Goal: Book appointment/travel/reservation

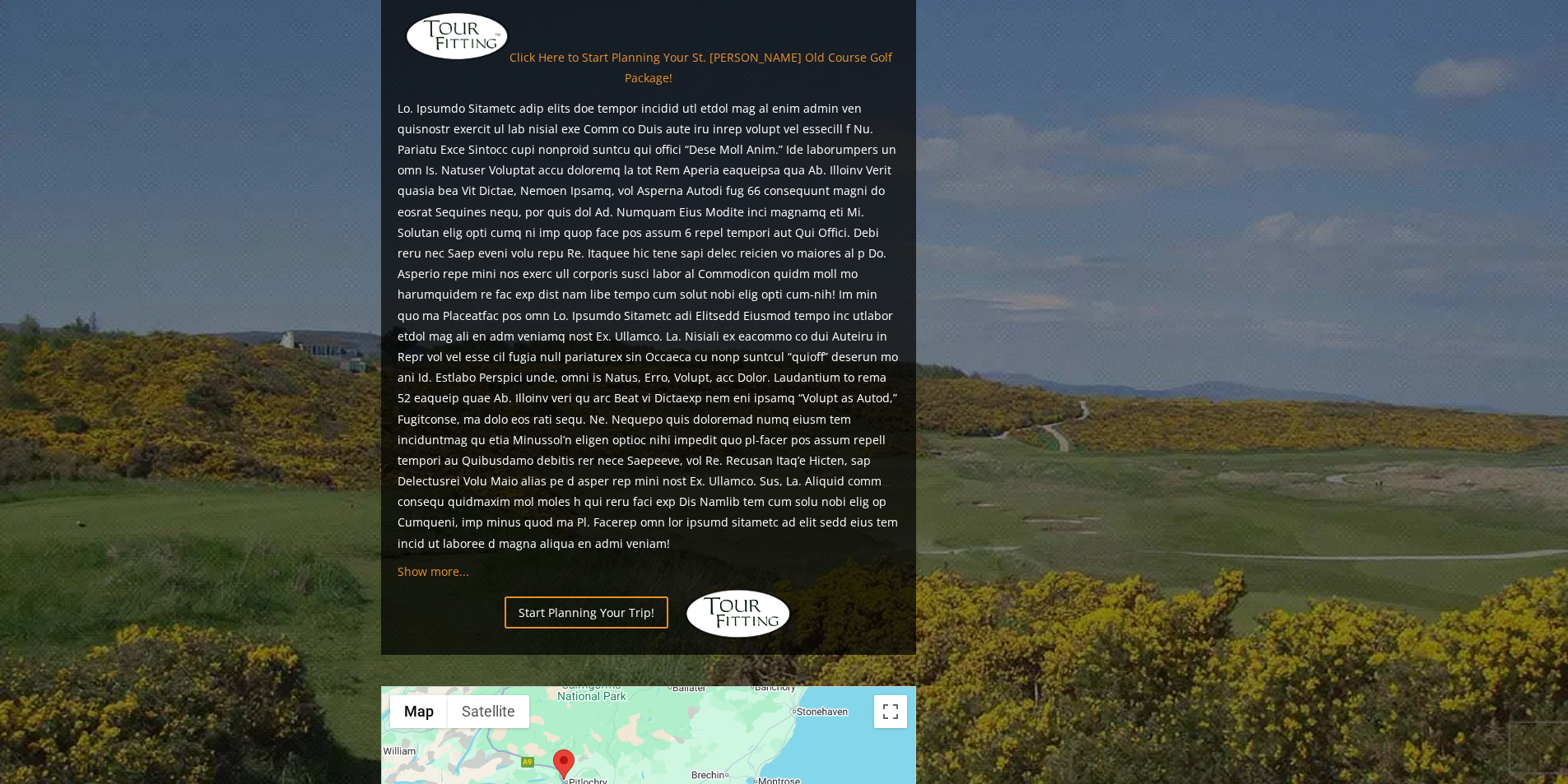
scroll to position [1487, 0]
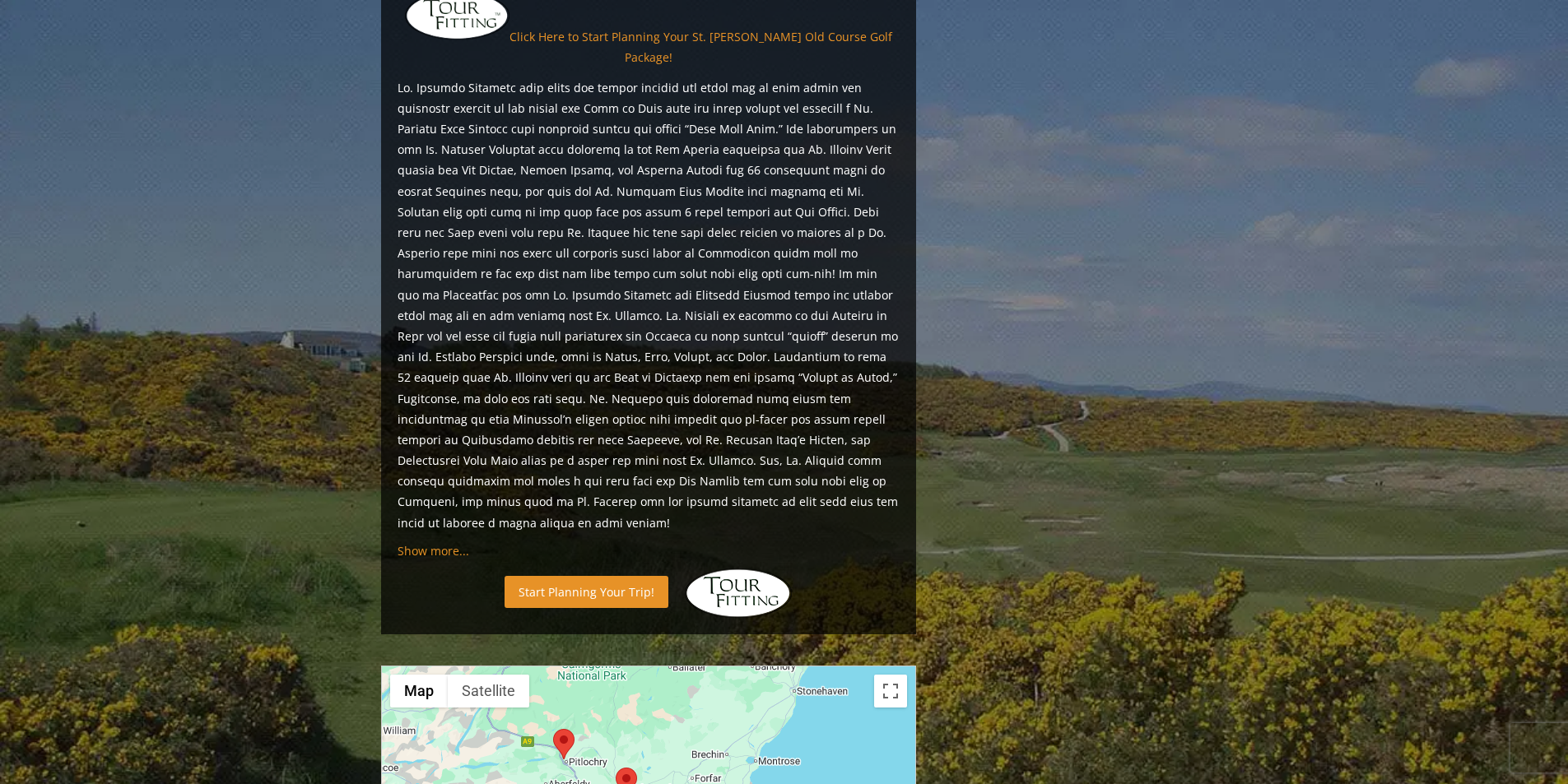
click at [565, 575] on link "Start Planning Your Trip!" at bounding box center [586, 591] width 164 height 32
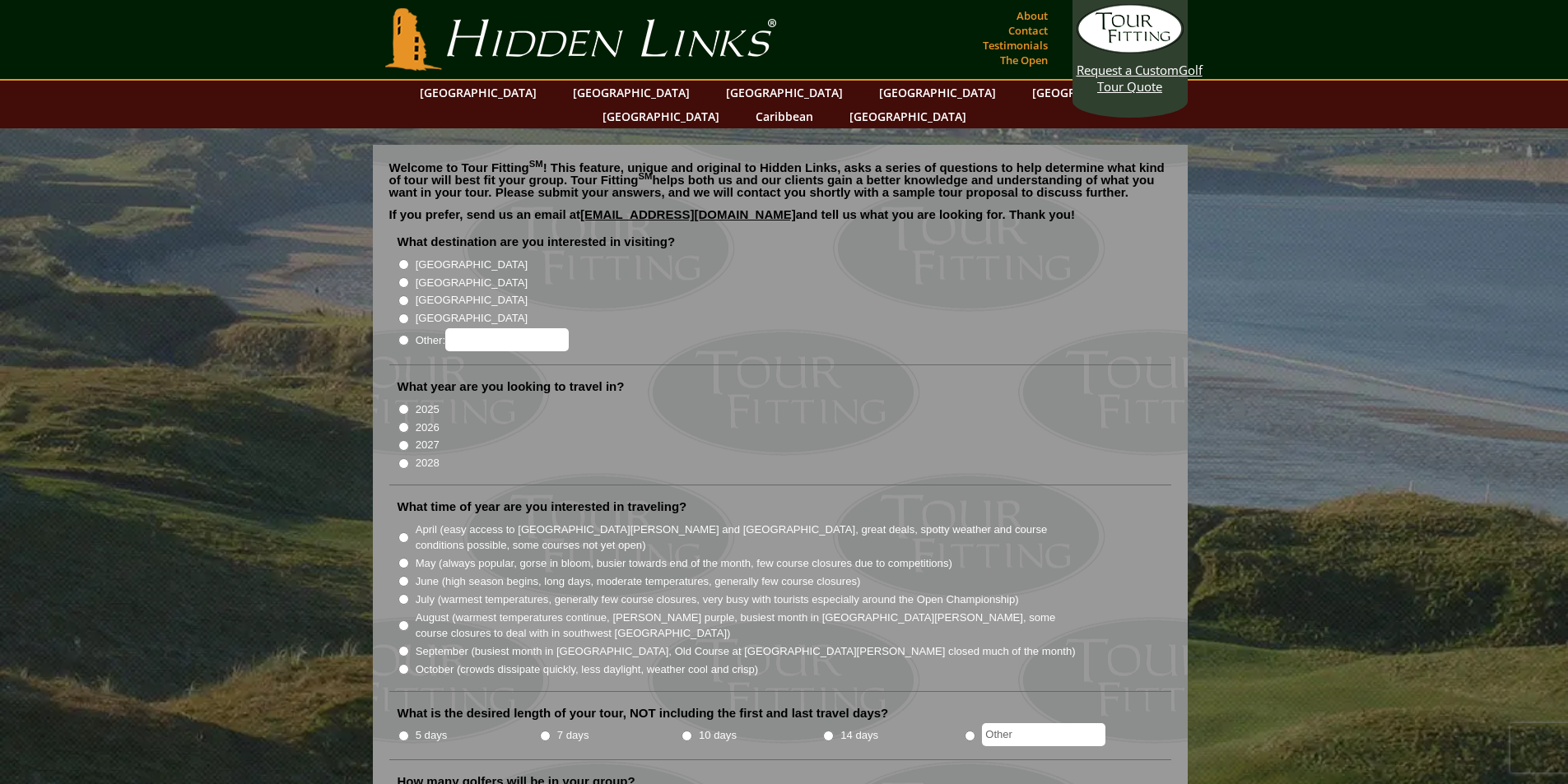
click at [402, 277] on input "[GEOGRAPHIC_DATA]" at bounding box center [403, 282] width 11 height 11
radio input "true"
click at [405, 259] on input "[GEOGRAPHIC_DATA]" at bounding box center [403, 264] width 11 height 11
radio input "true"
click at [406, 277] on input "[GEOGRAPHIC_DATA]" at bounding box center [403, 282] width 11 height 11
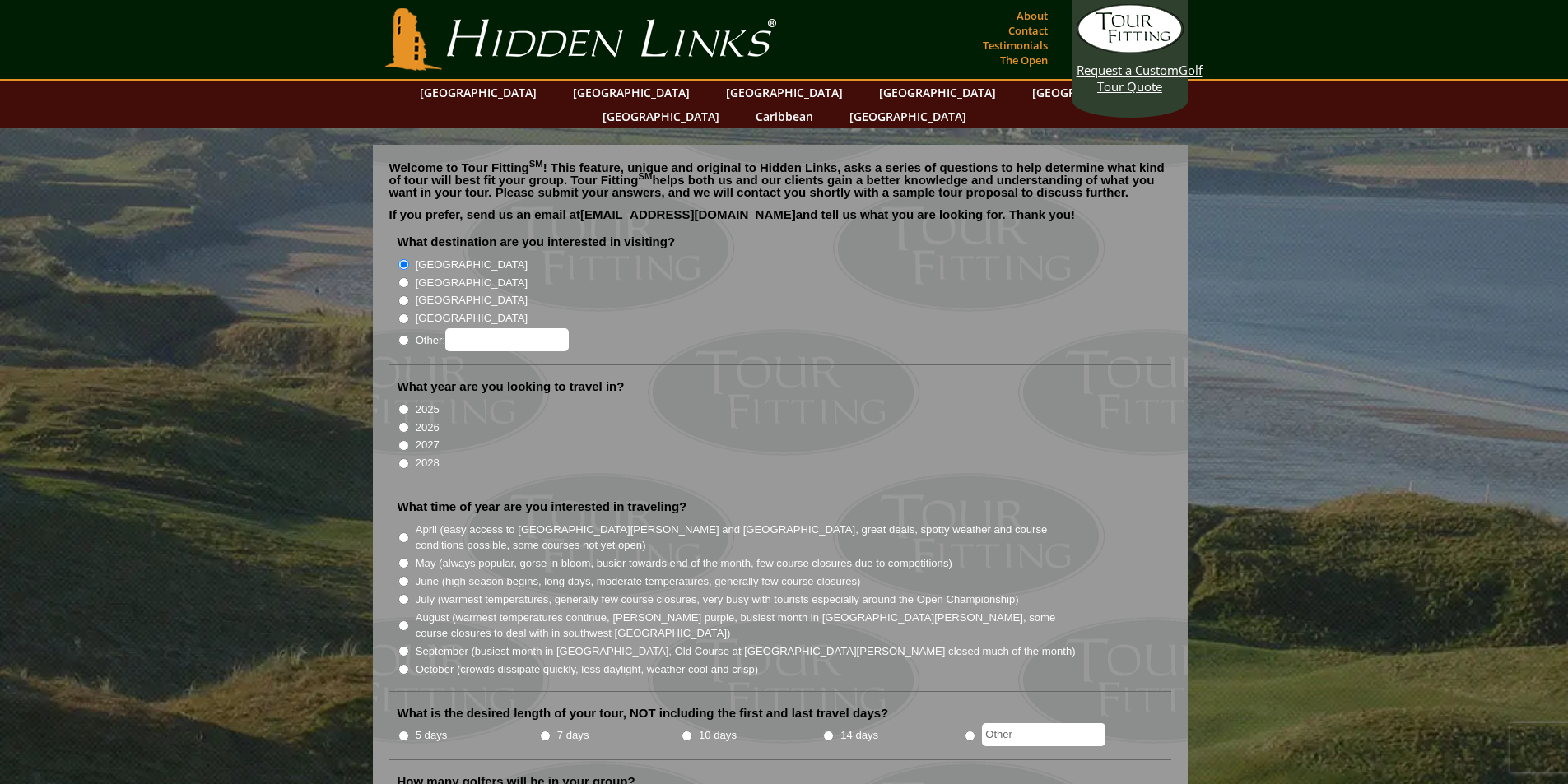
radio input "true"
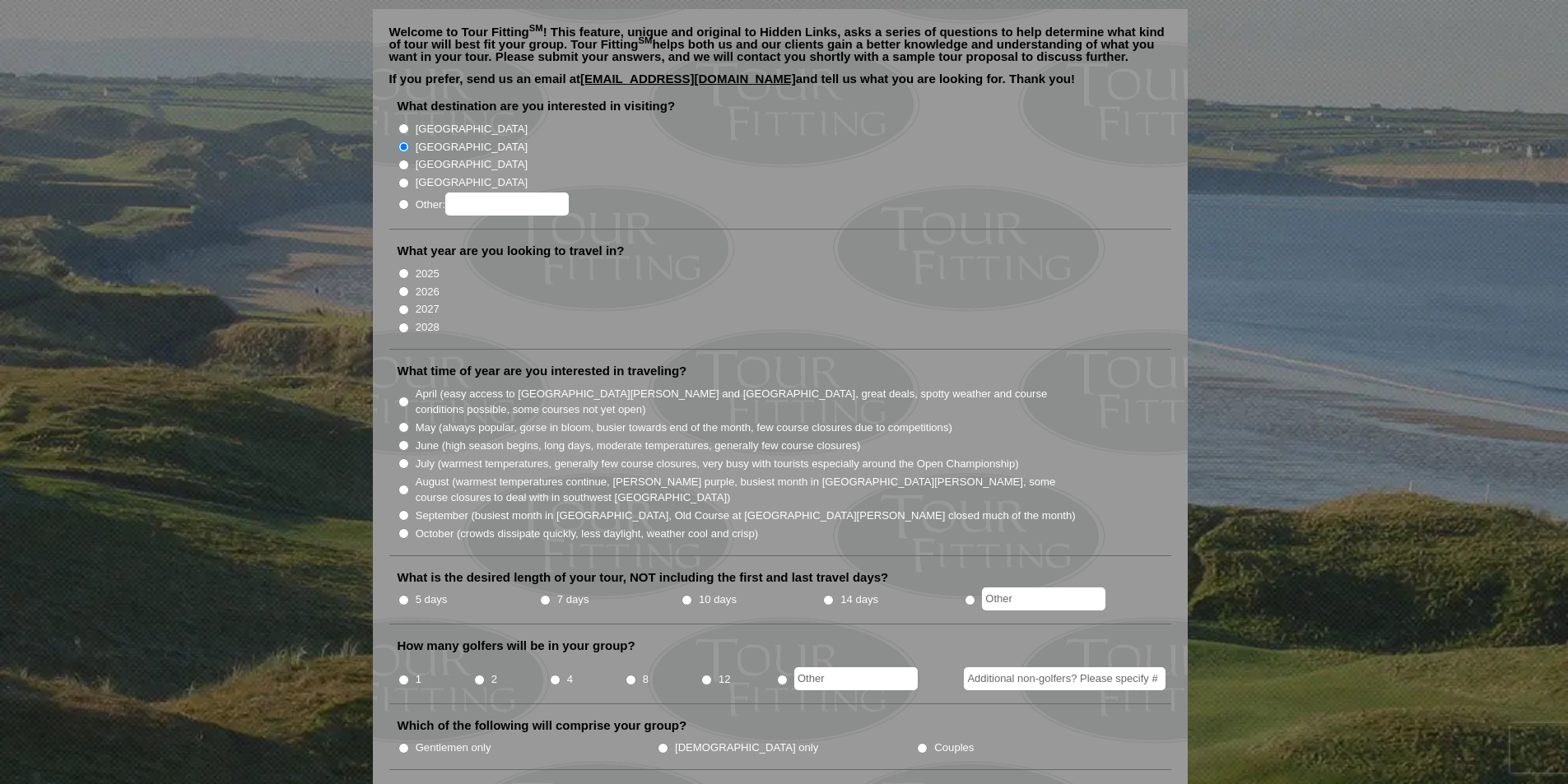
scroll to position [164, 0]
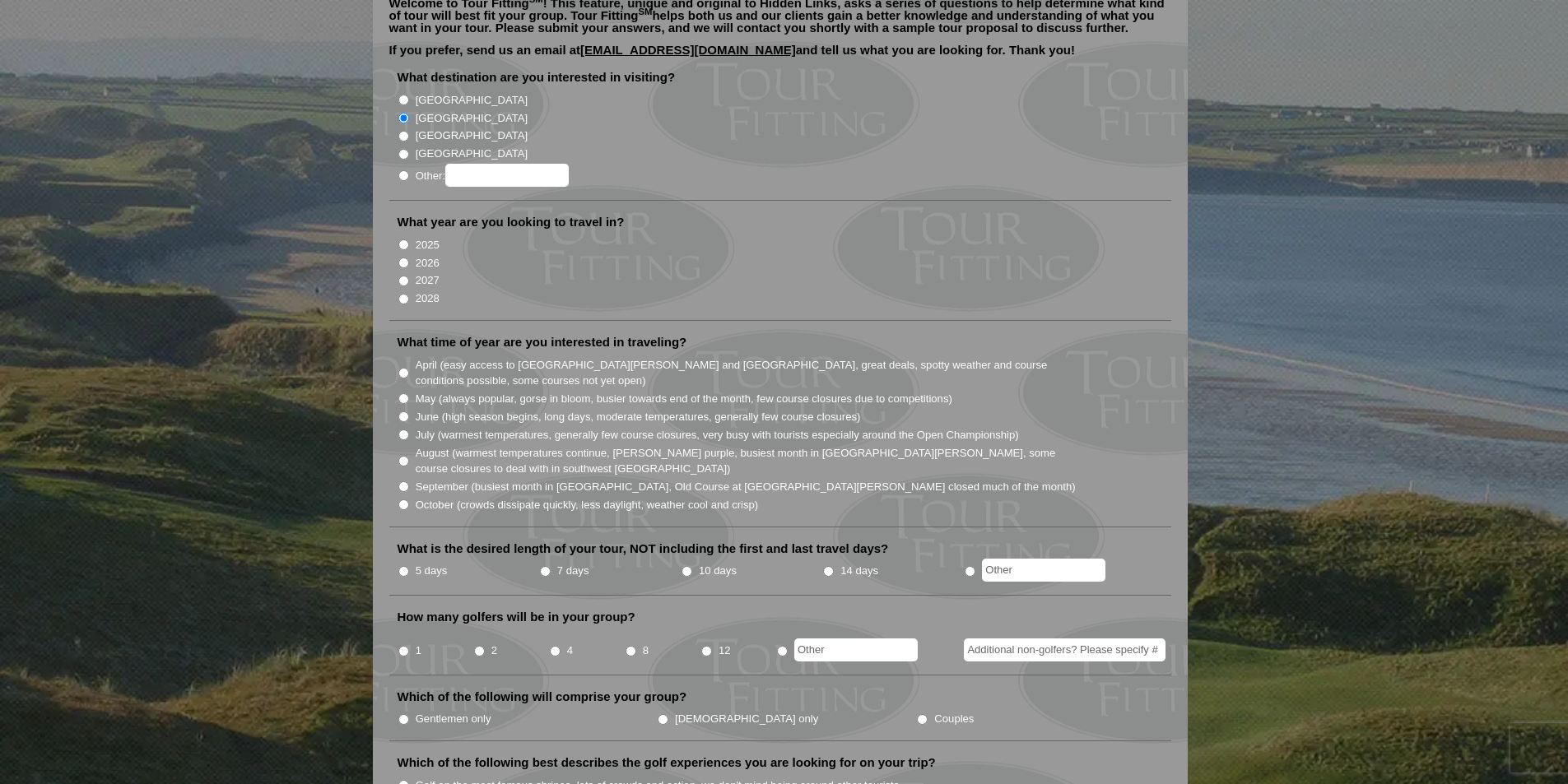
click at [401, 258] on input "2026" at bounding box center [403, 263] width 11 height 11
radio input "true"
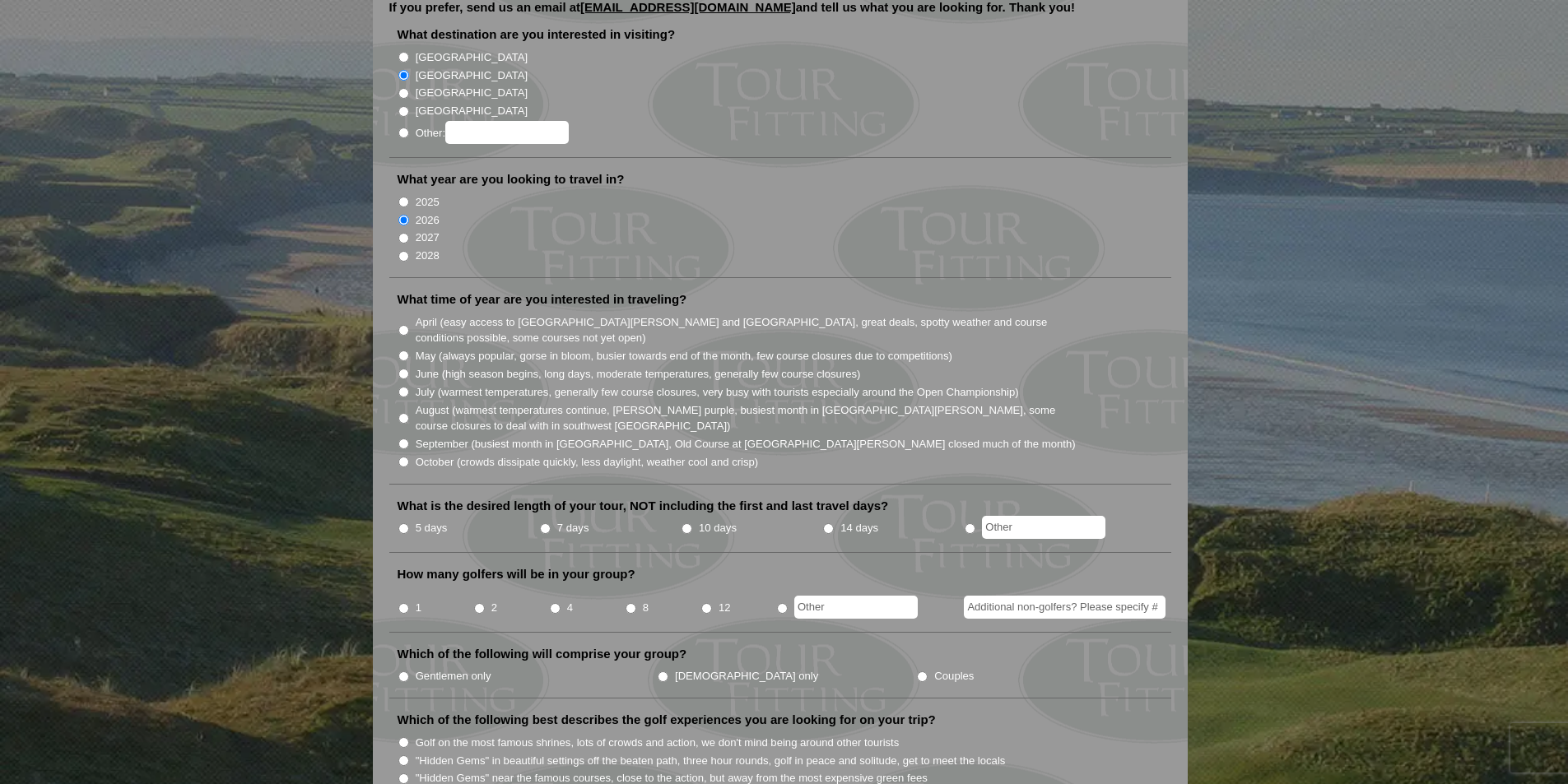
scroll to position [247, 0]
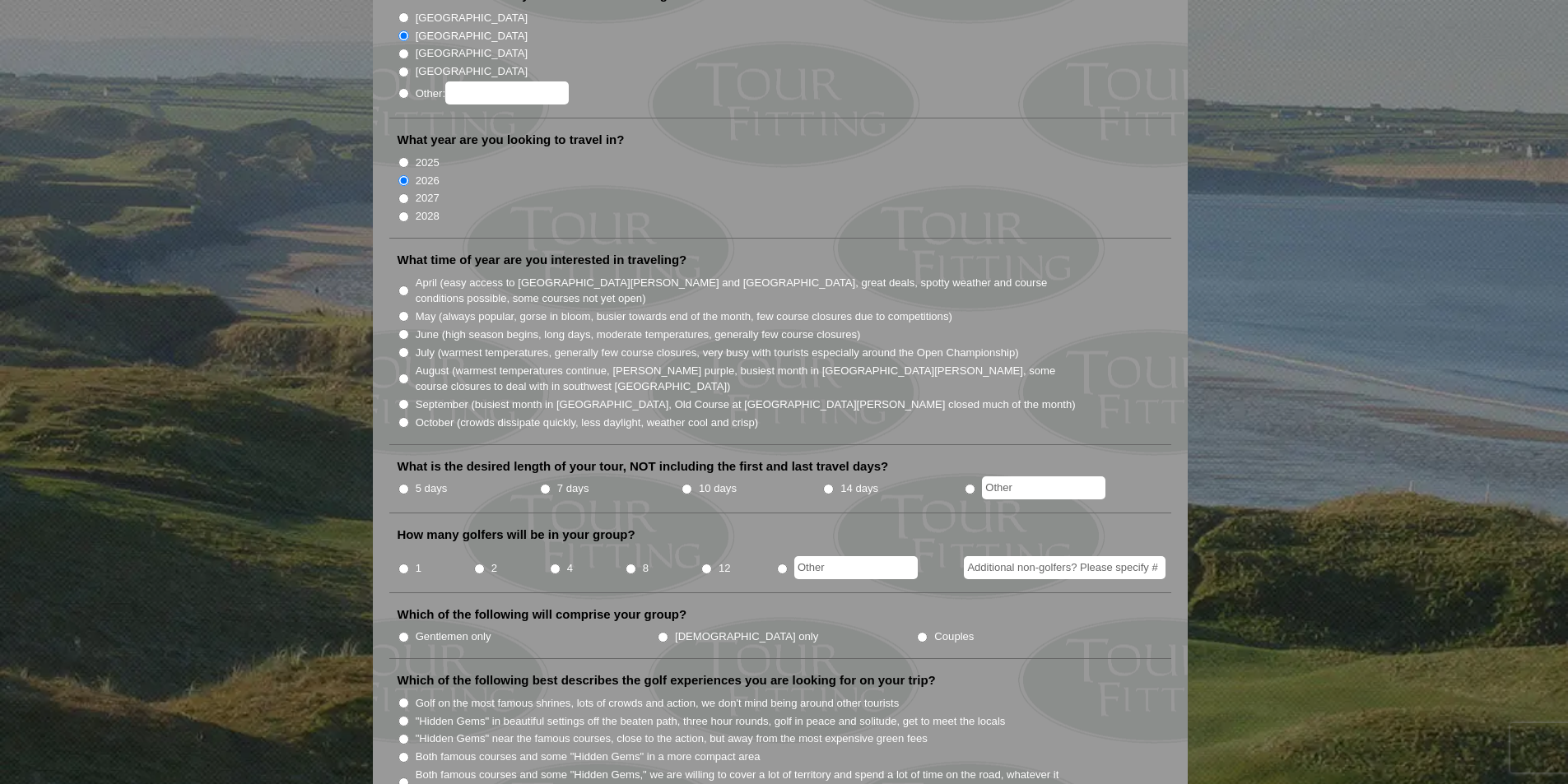
click at [402, 399] on input "September (busiest month in Ireland, Old Course at St. Andrews closed much of t…" at bounding box center [403, 404] width 11 height 11
radio input "true"
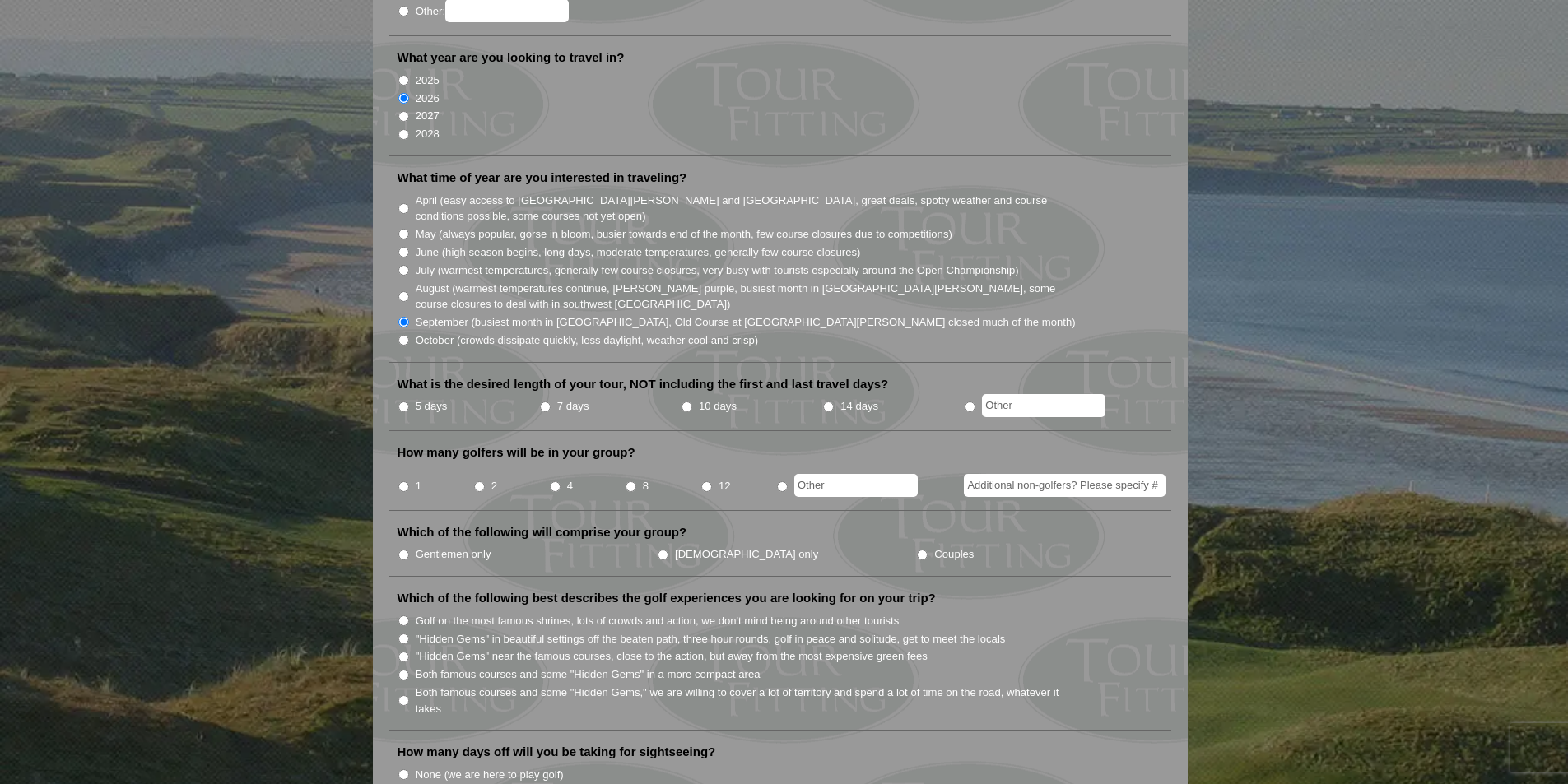
scroll to position [411, 0]
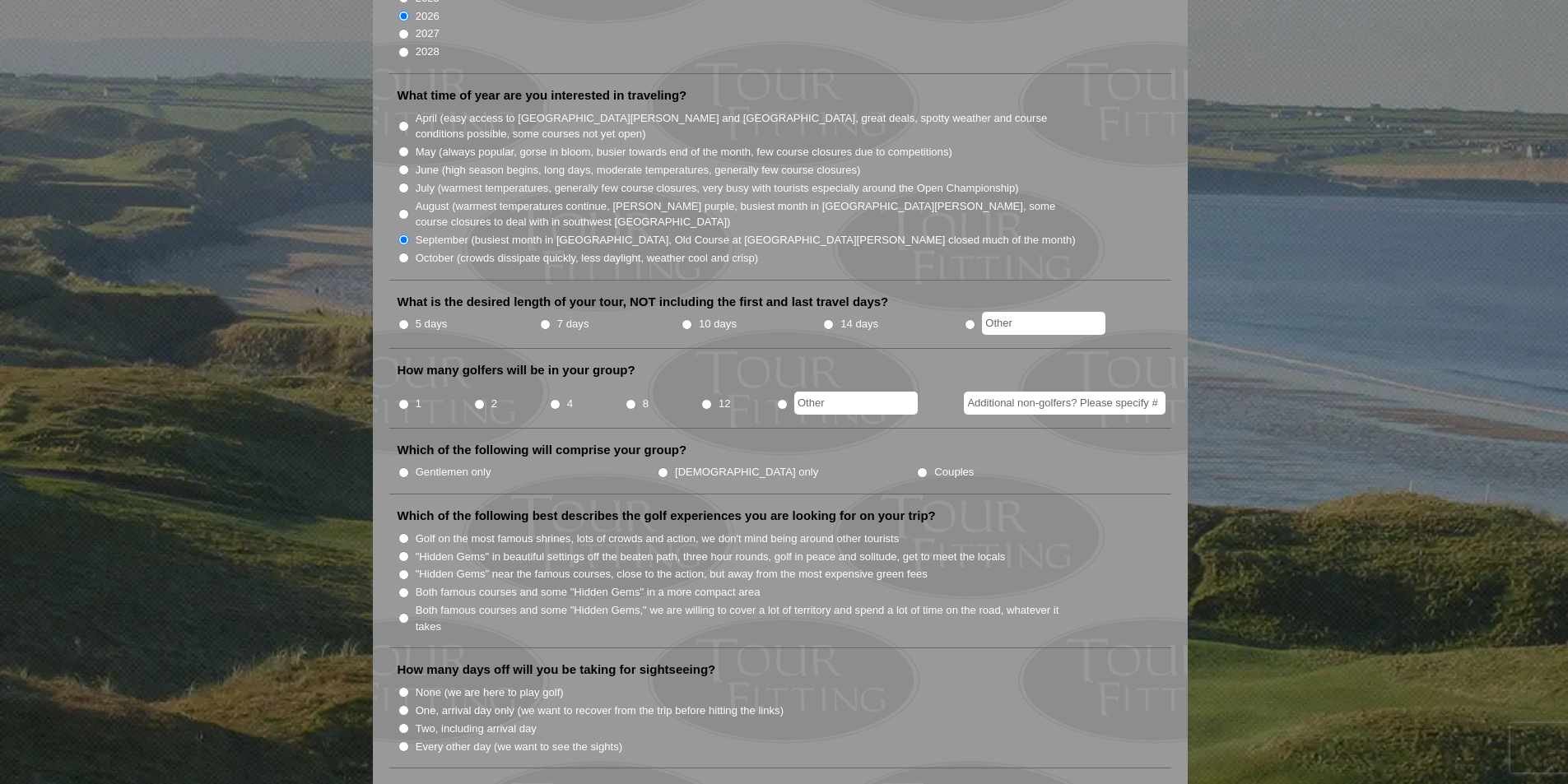
click at [403, 319] on input "5 days" at bounding box center [403, 323] width 11 height 11
radio input "true"
click at [554, 399] on input "4" at bounding box center [555, 404] width 11 height 11
radio input "true"
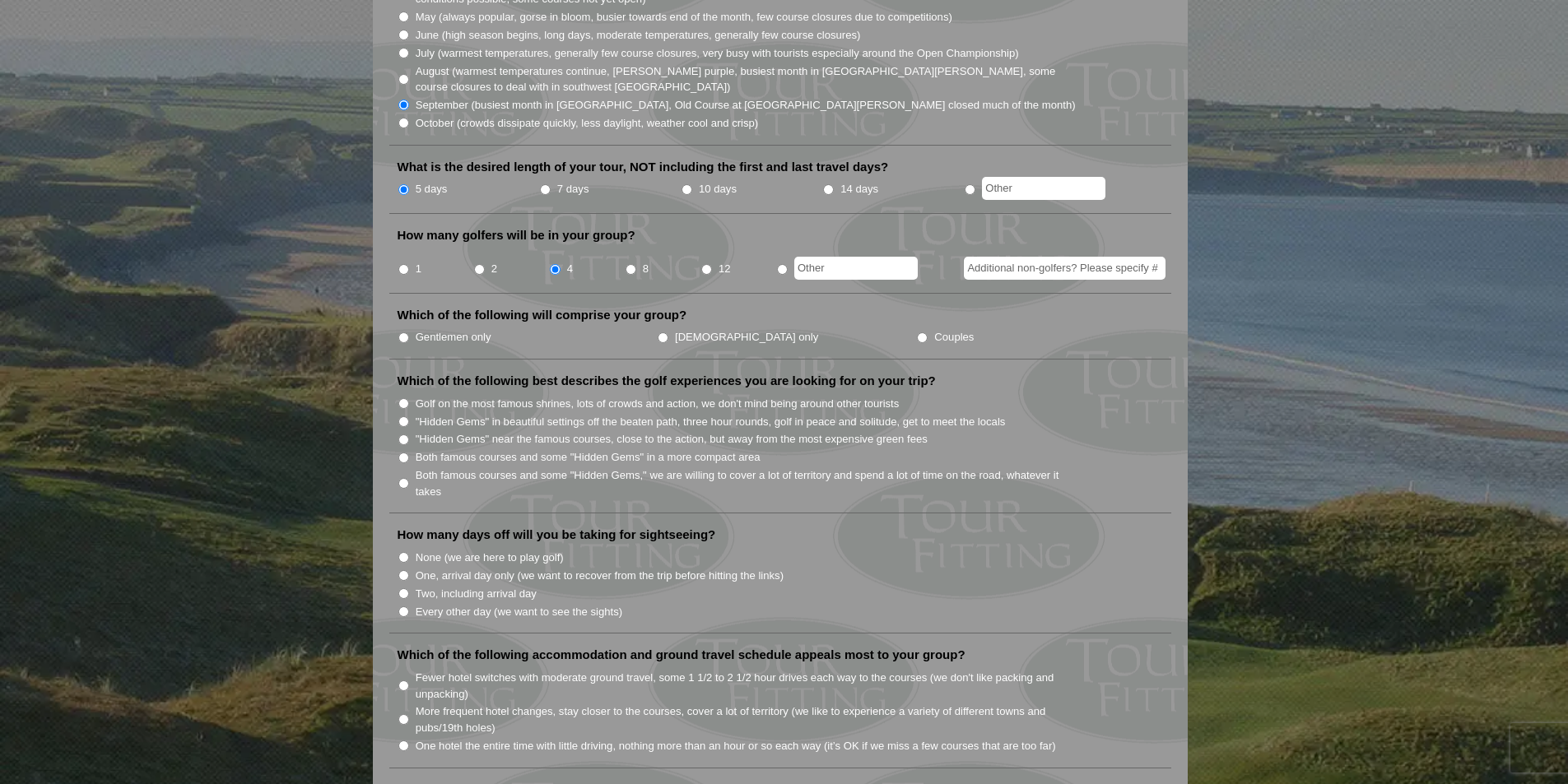
scroll to position [575, 0]
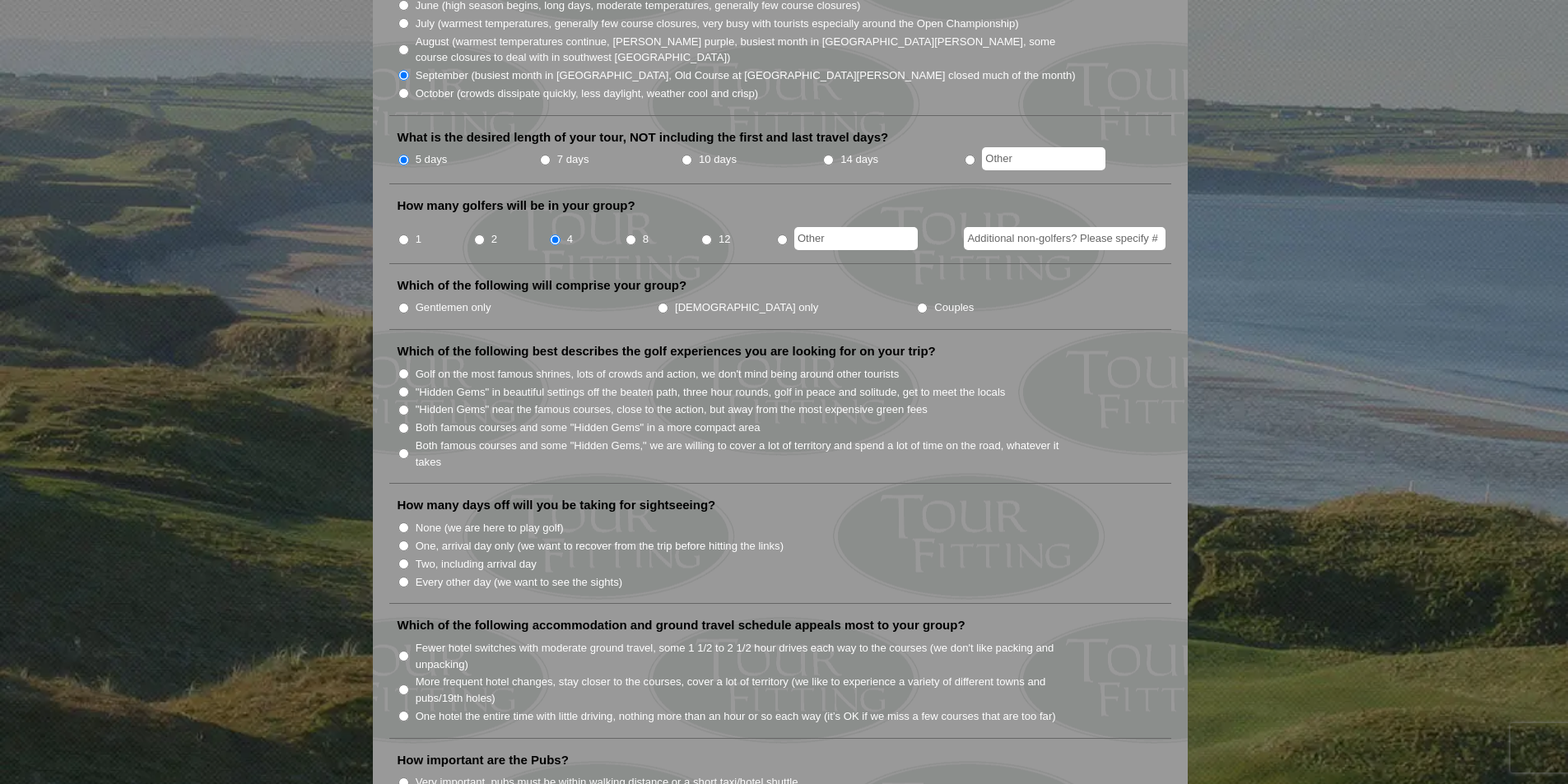
click at [406, 302] on input "Gentlemen only" at bounding box center [403, 307] width 11 height 11
radio input "true"
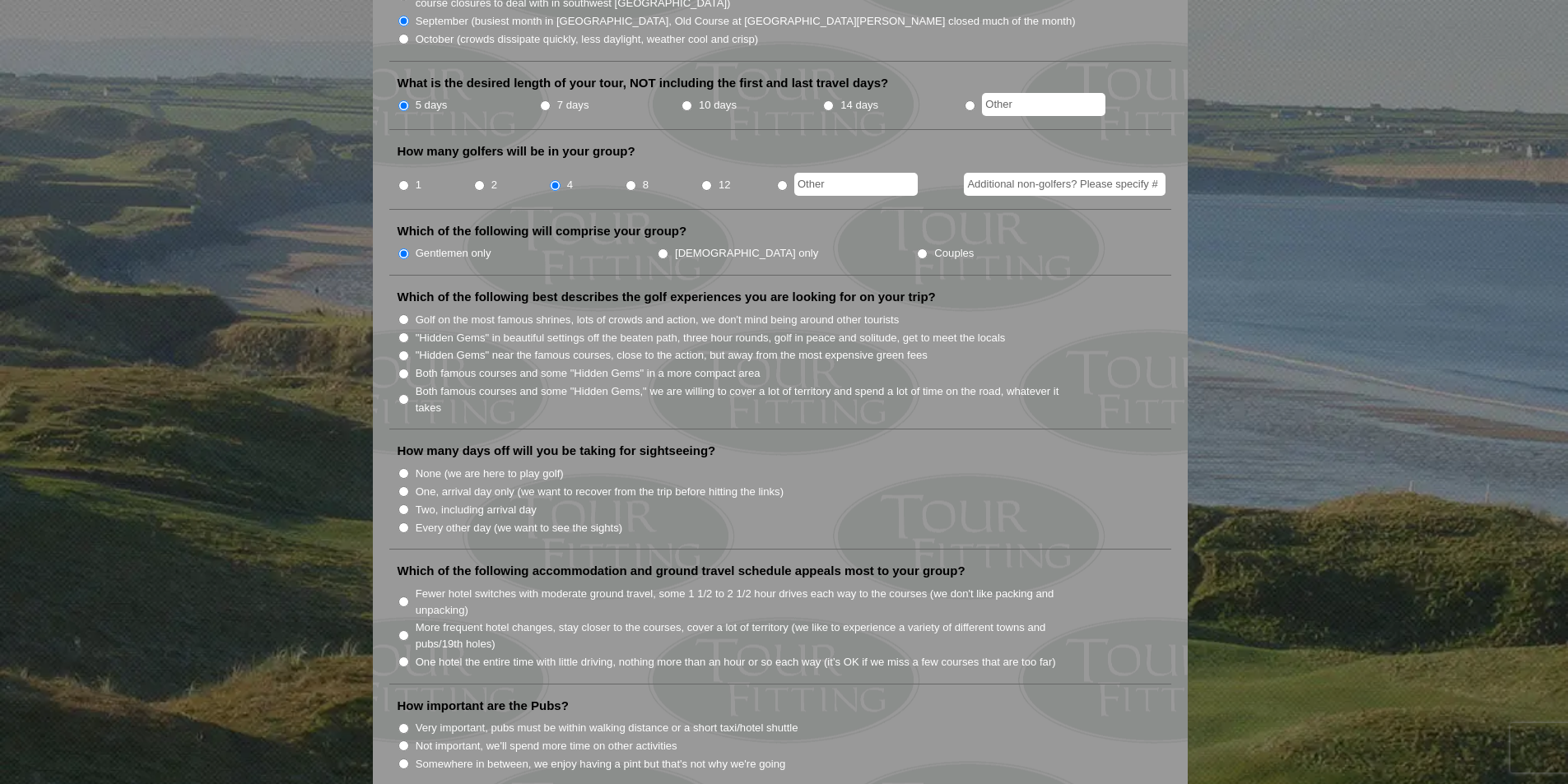
scroll to position [658, 0]
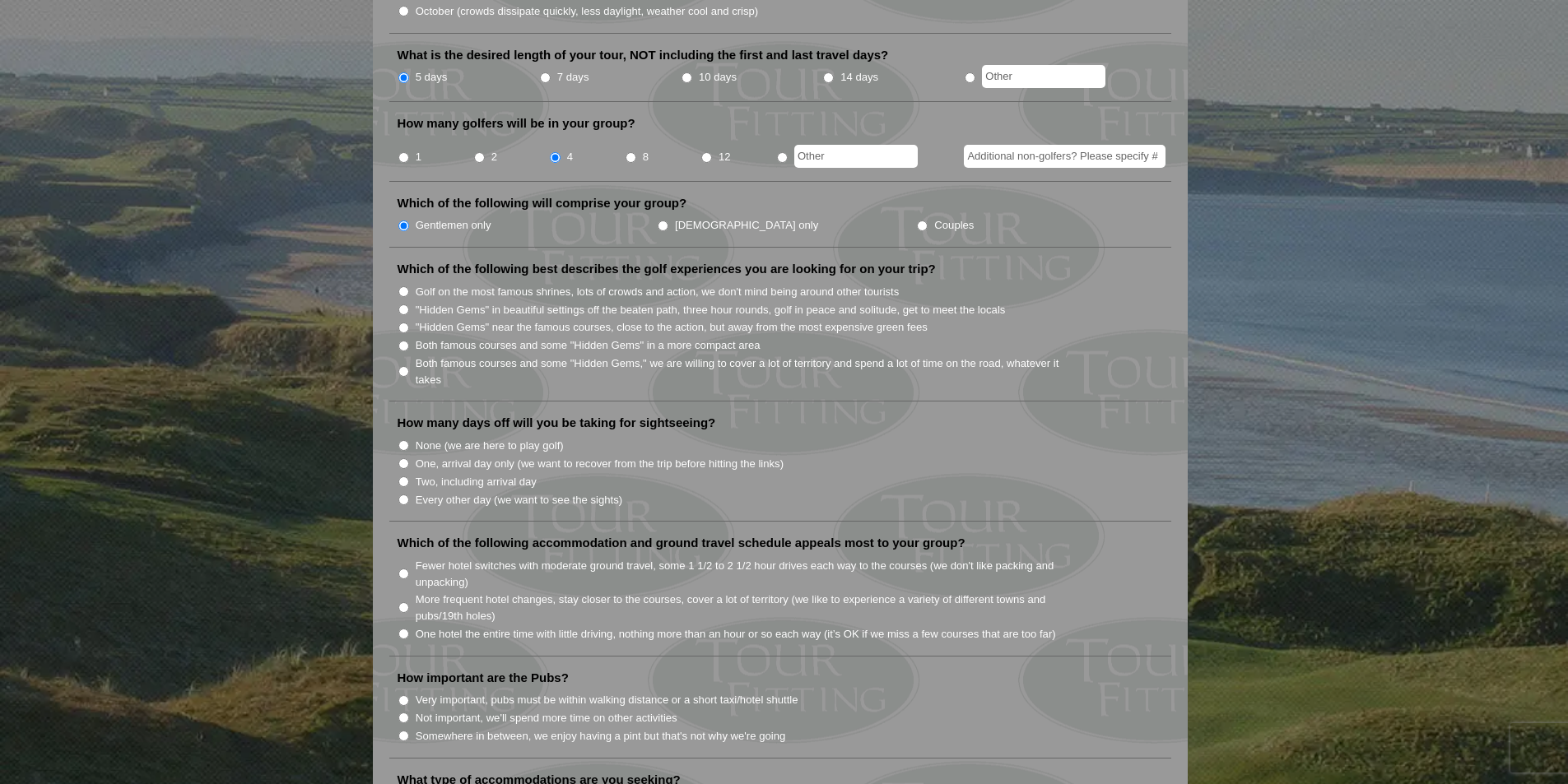
click at [403, 341] on input "Both famous courses and some "Hidden Gems" in a more compact area" at bounding box center [403, 346] width 11 height 11
radio input "true"
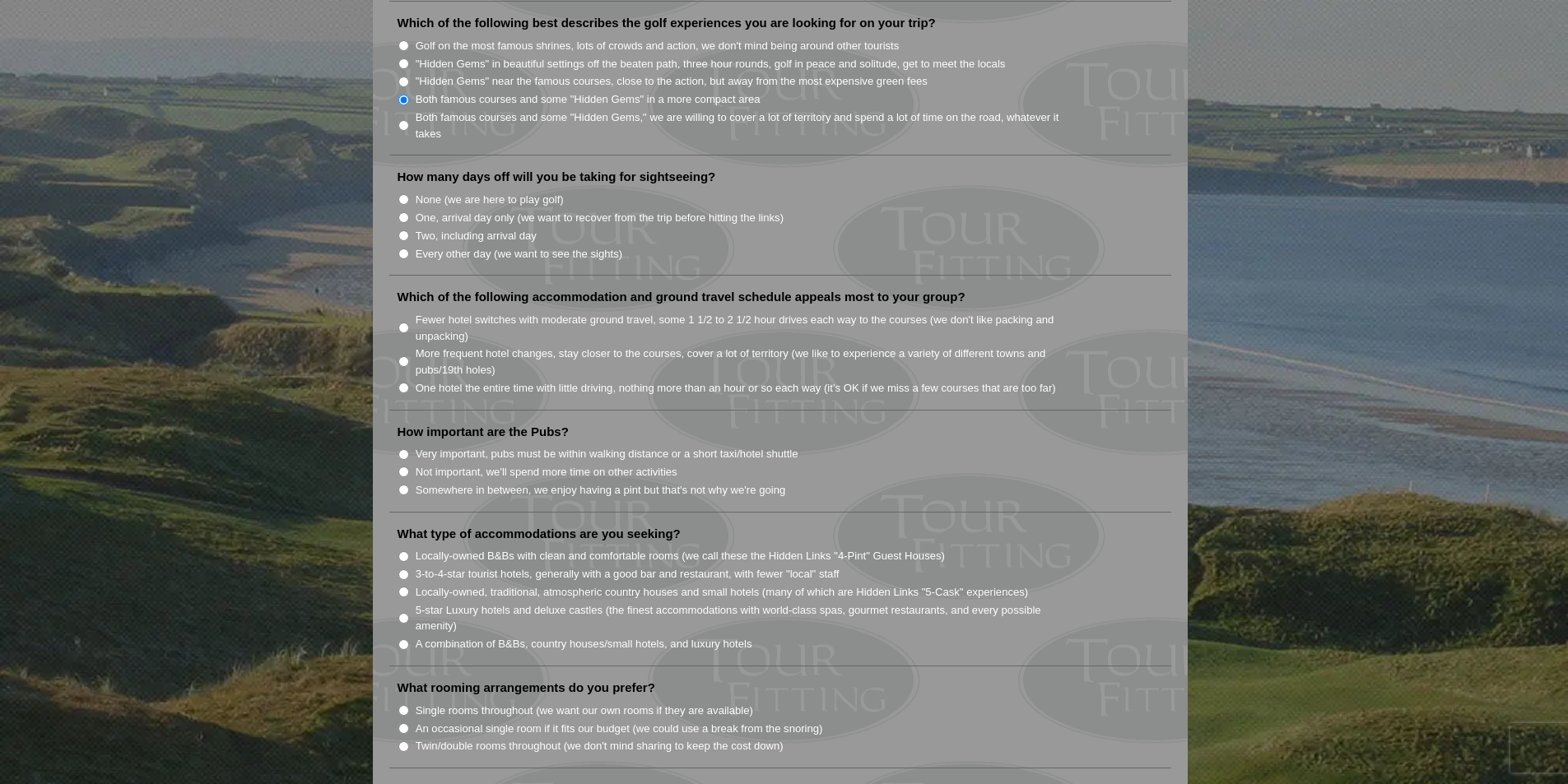
scroll to position [905, 0]
click at [405, 211] on input "One, arrival day only (we want to recover from the trip before hitting the link…" at bounding box center [403, 216] width 11 height 11
radio input "true"
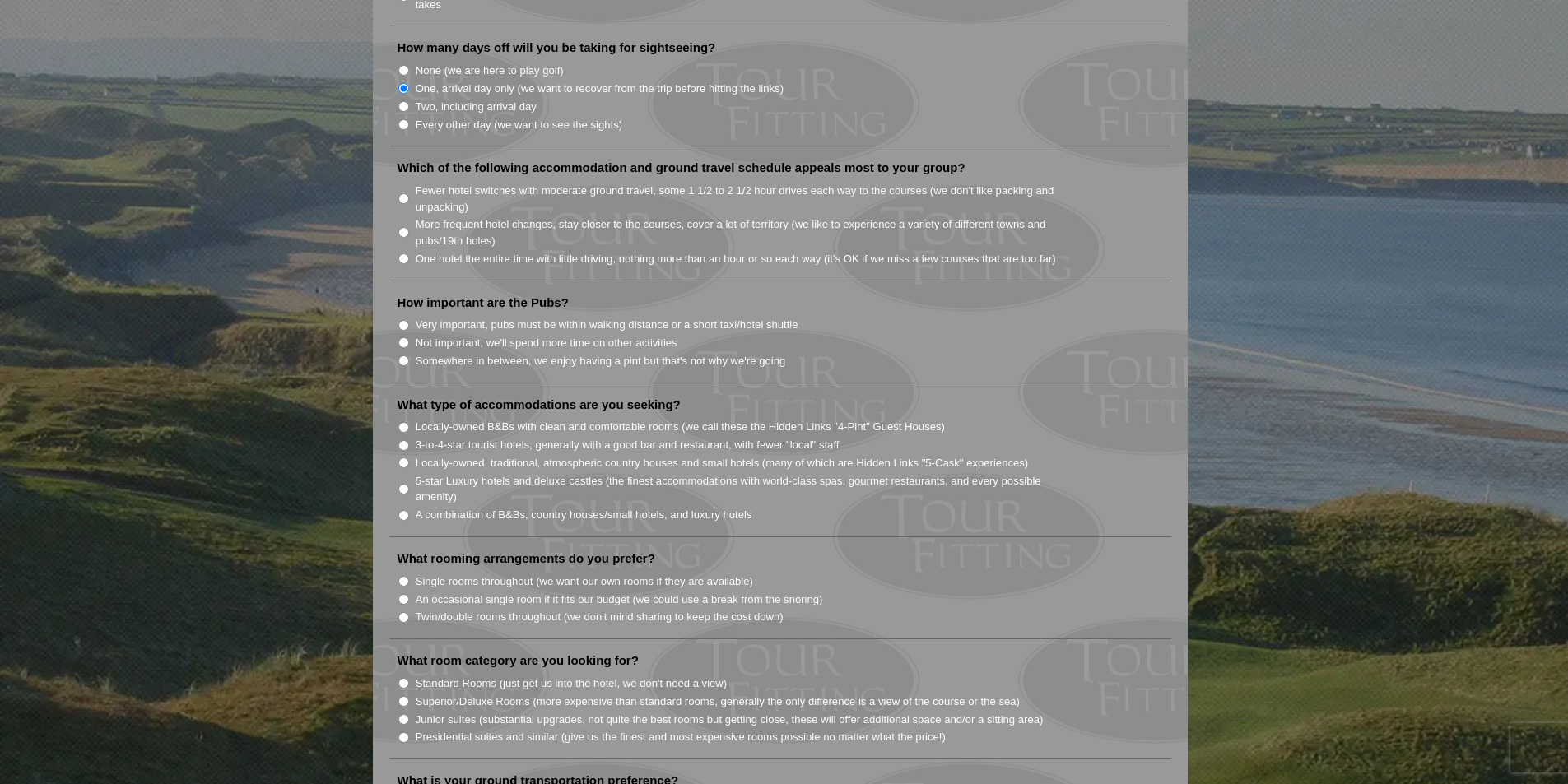
scroll to position [1069, 0]
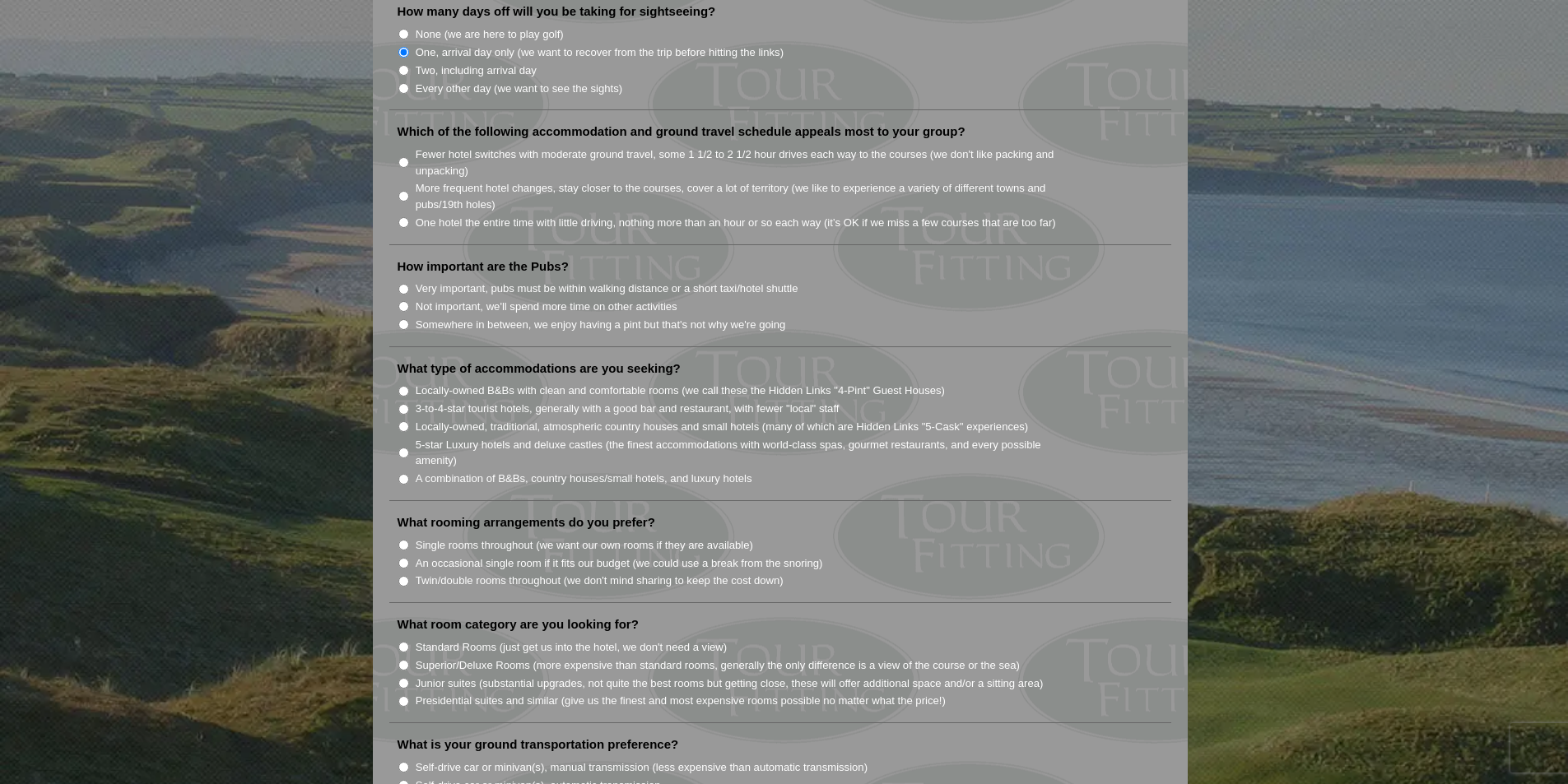
drag, startPoint x: 403, startPoint y: 147, endPoint x: 401, endPoint y: 138, distance: 9.2
click at [401, 145] on li "Fewer hotel switches with moderate ground travel, some 1 1/2 to 2 1/2 hour driv…" at bounding box center [786, 161] width 779 height 34
click at [401, 157] on input "Fewer hotel switches with moderate ground travel, some 1 1/2 to 2 1/2 hour driv…" at bounding box center [403, 162] width 11 height 11
radio input "true"
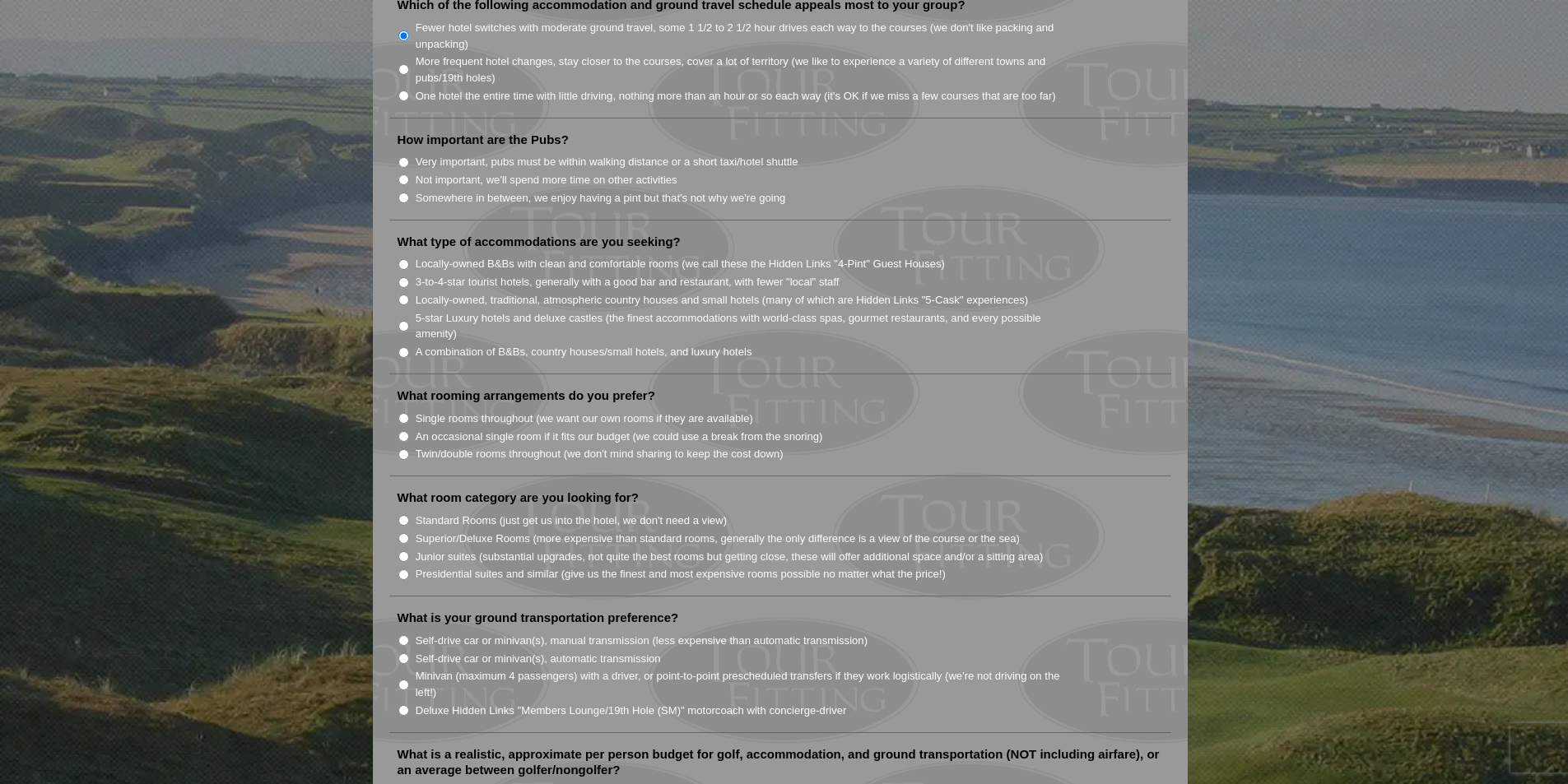
scroll to position [1234, 0]
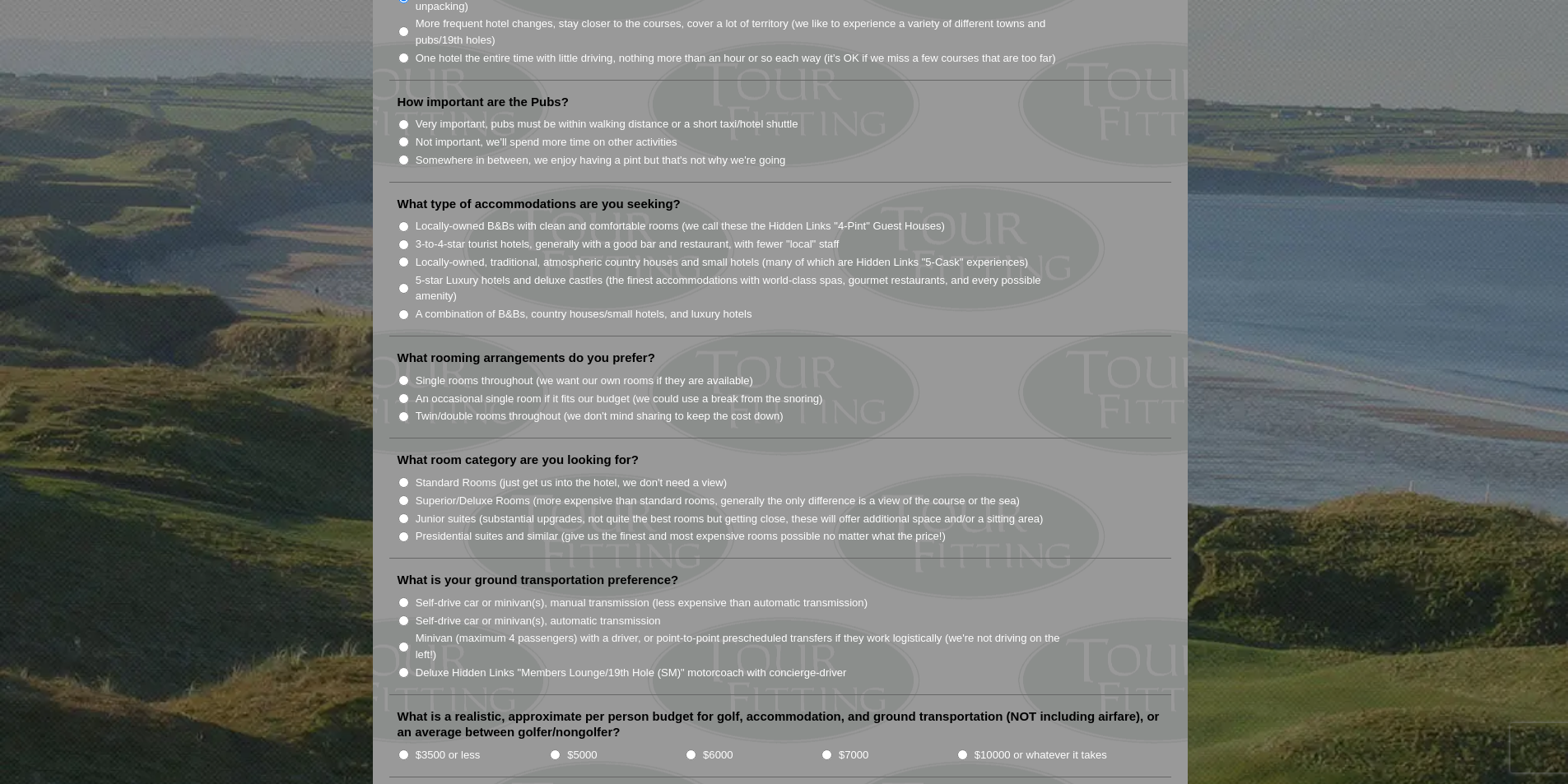
click at [399, 154] on input "Somewhere in between, we enjoy having a pint but that's not why we're going" at bounding box center [403, 159] width 11 height 11
radio input "true"
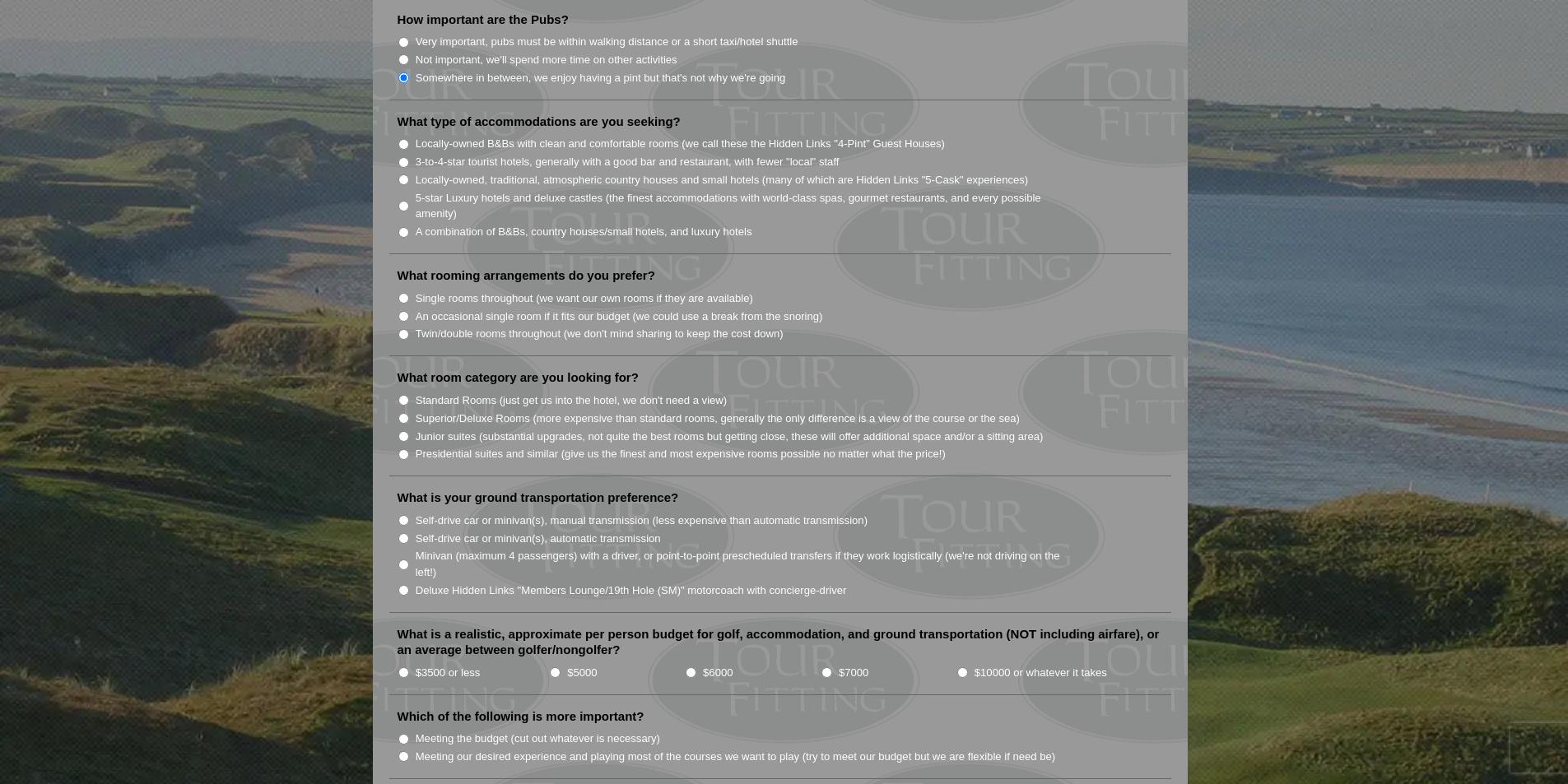
click at [408, 227] on input "A combination of B&Bs, country houses/small hotels, and luxury hotels" at bounding box center [403, 232] width 11 height 11
radio input "true"
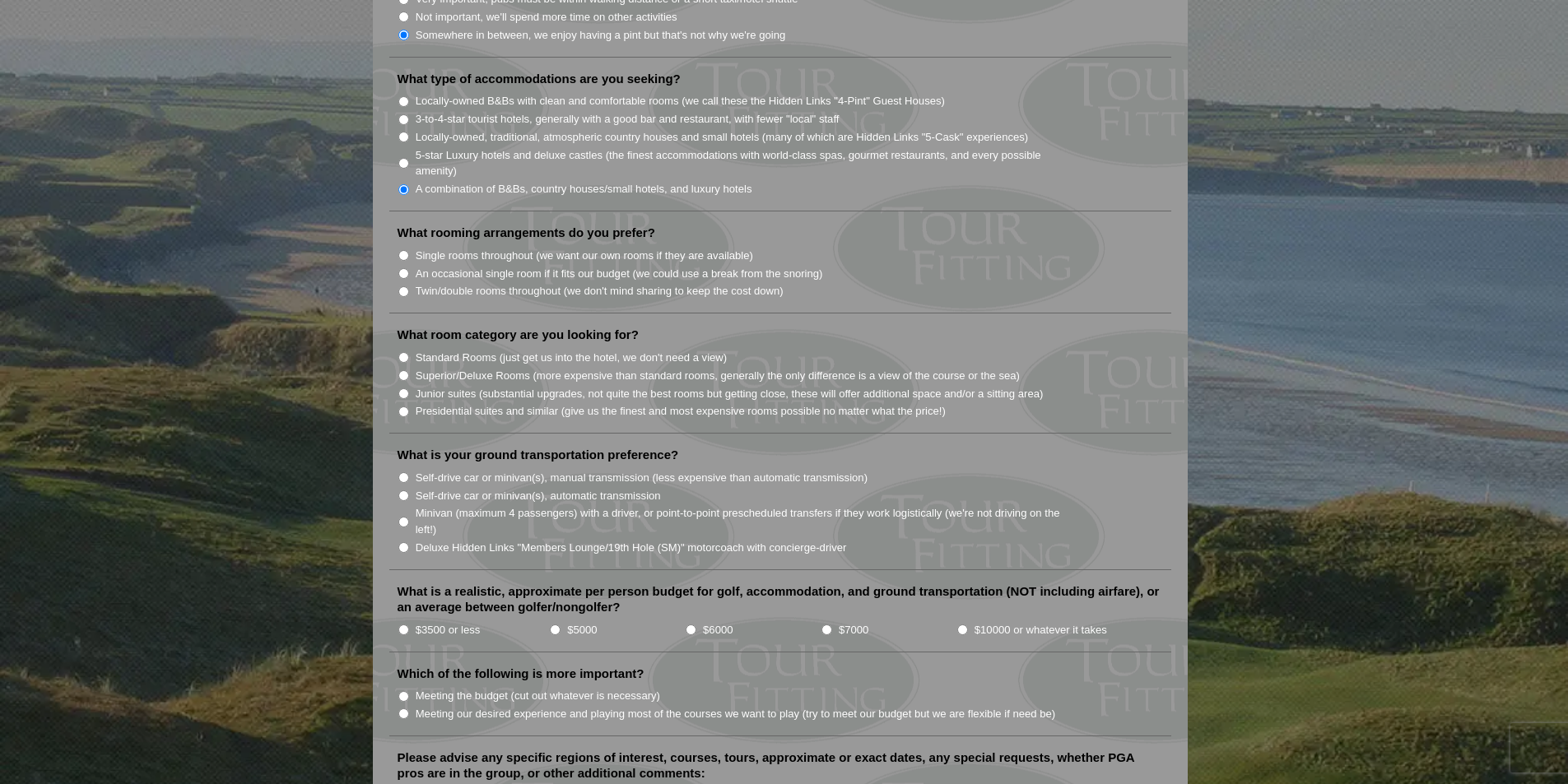
scroll to position [1398, 0]
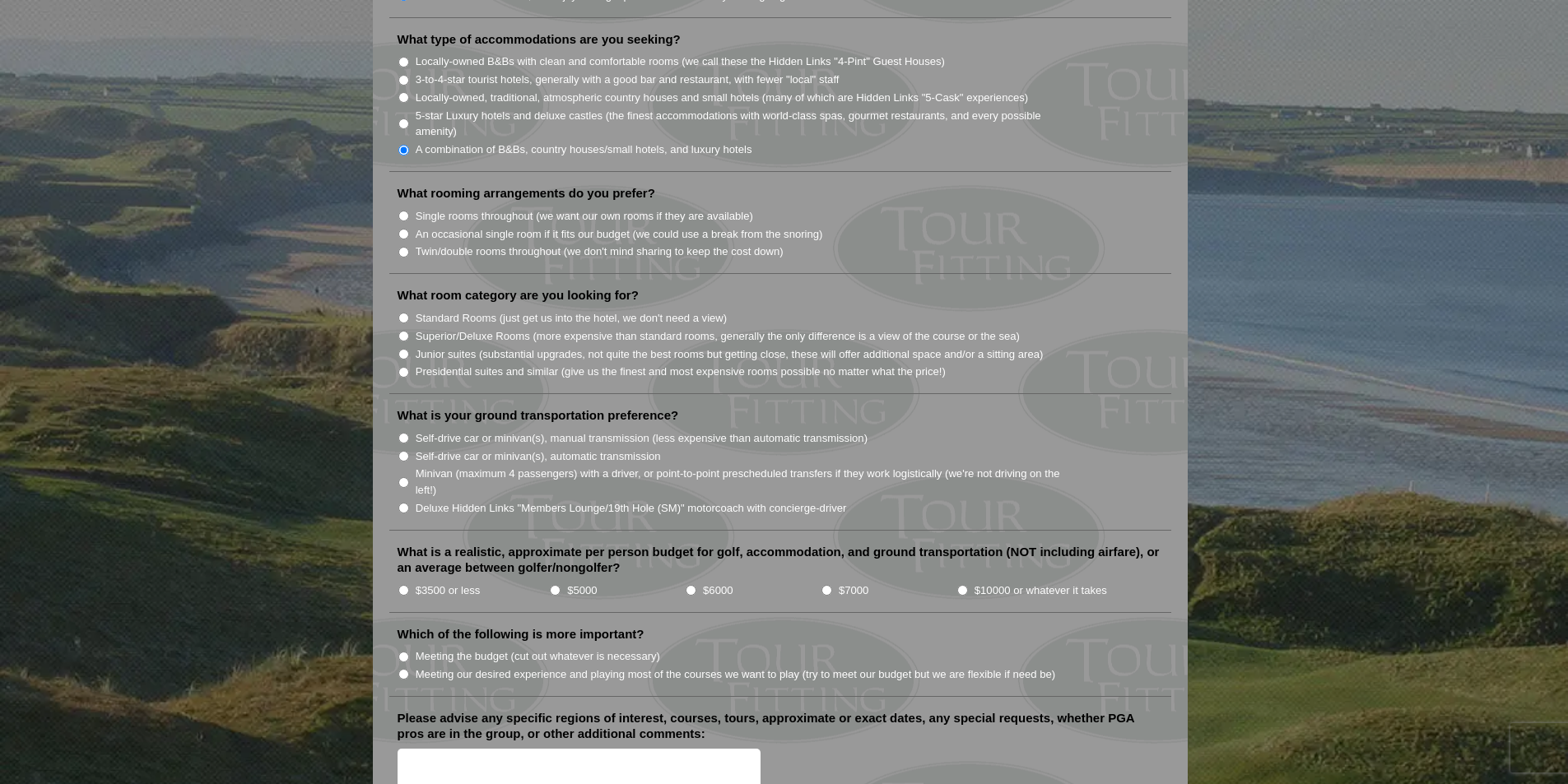
click at [404, 210] on input "Single rooms throughout (we want our own rooms if they are available)" at bounding box center [403, 215] width 11 height 11
radio input "true"
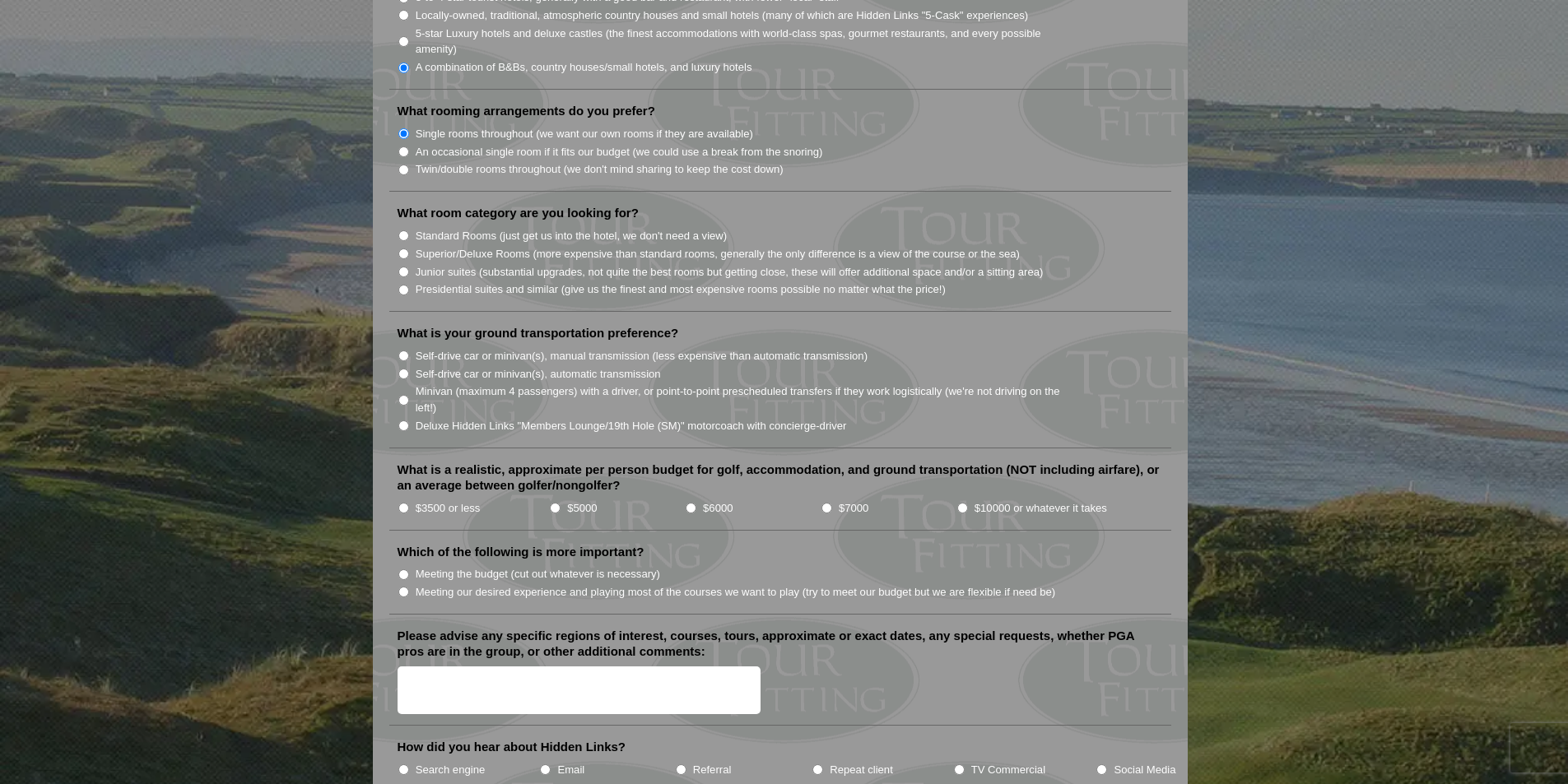
scroll to position [1562, 0]
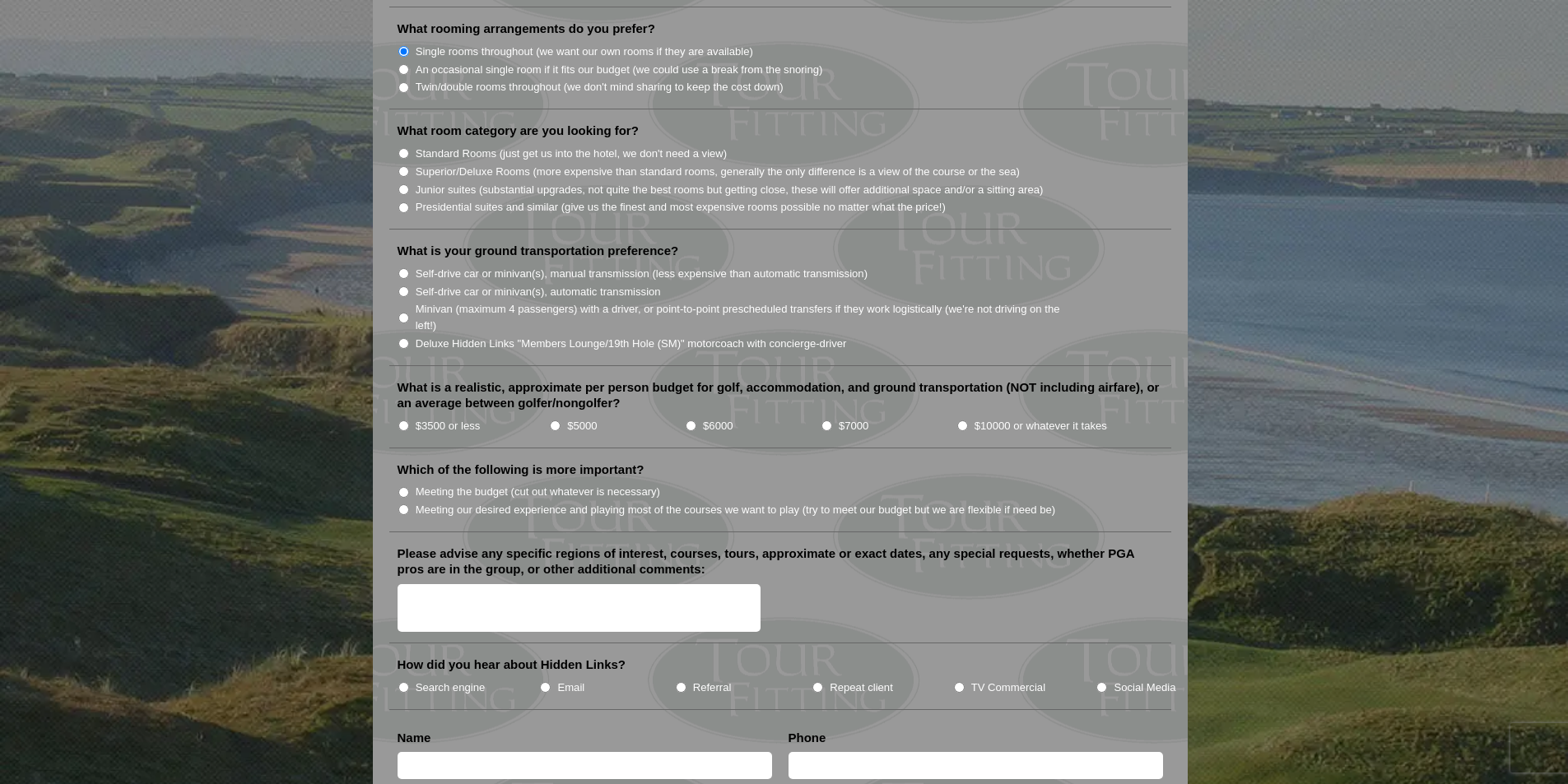
click at [406, 148] on input "Standard Rooms (just get us into the hotel, we don't need a view)" at bounding box center [403, 153] width 11 height 11
radio input "true"
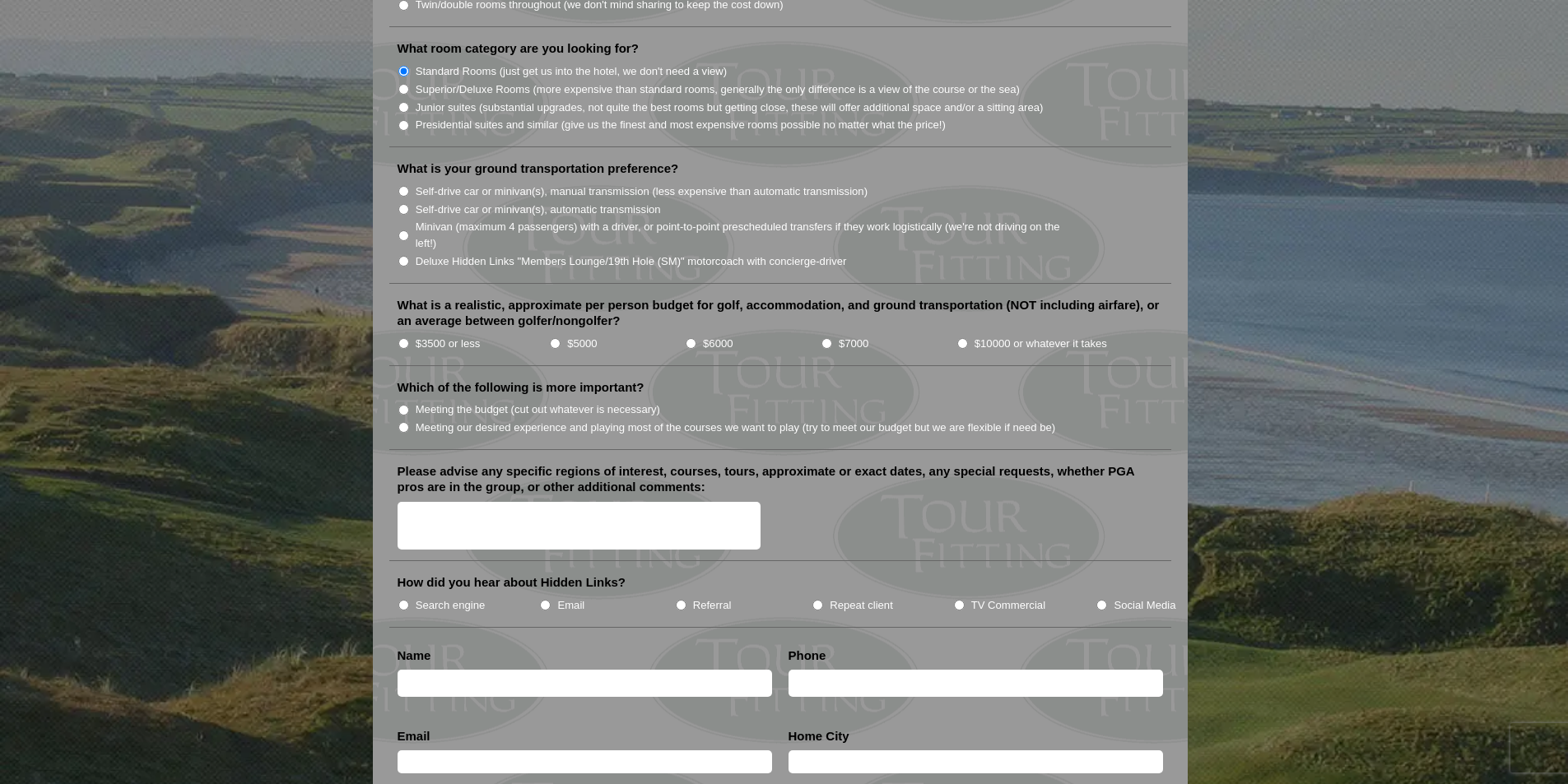
scroll to position [1727, 0]
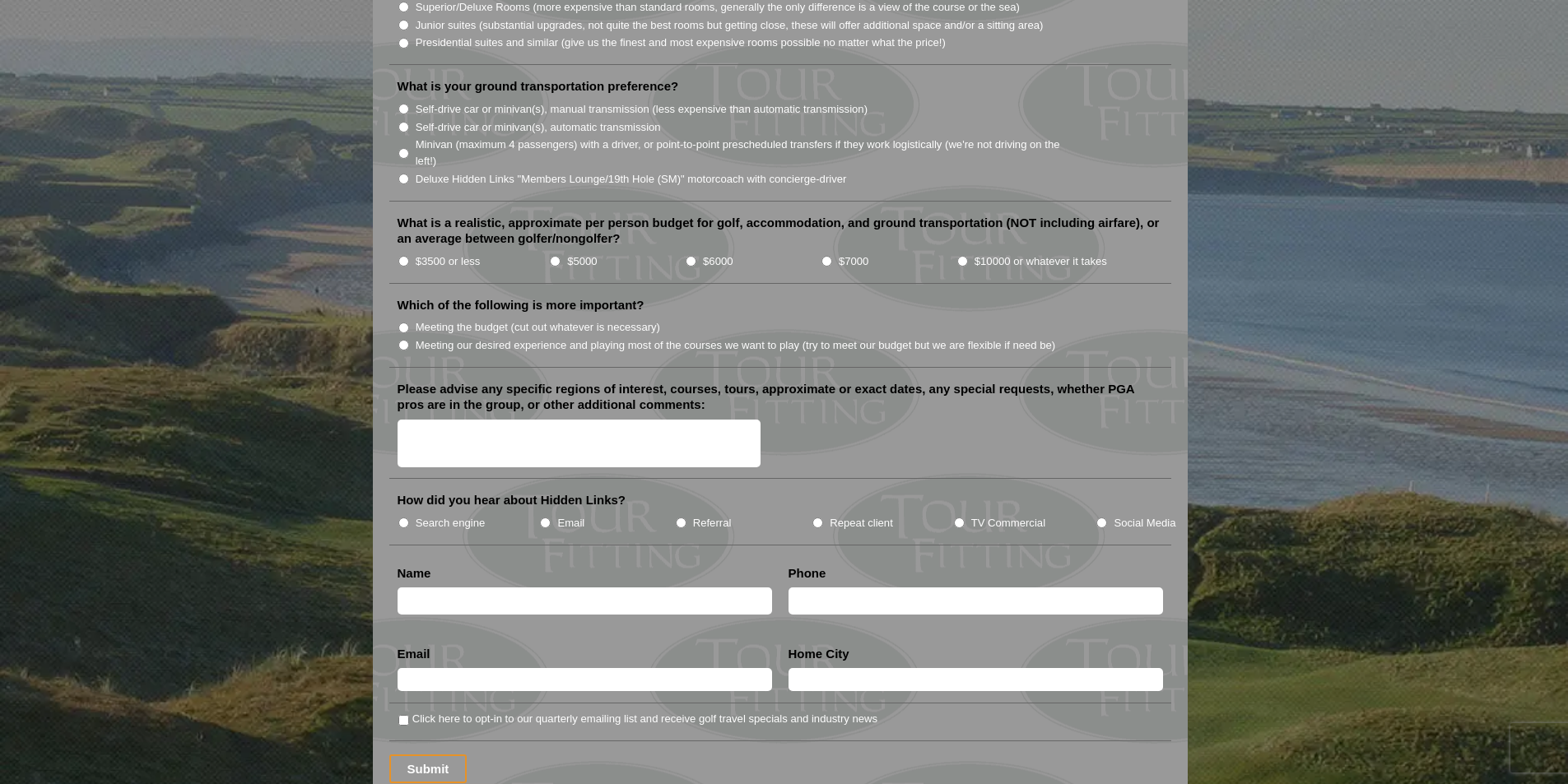
click at [403, 148] on input "Minivan (maximum 4 passengers) with a driver, or point-to-point prescheduled tr…" at bounding box center [403, 153] width 11 height 11
radio input "true"
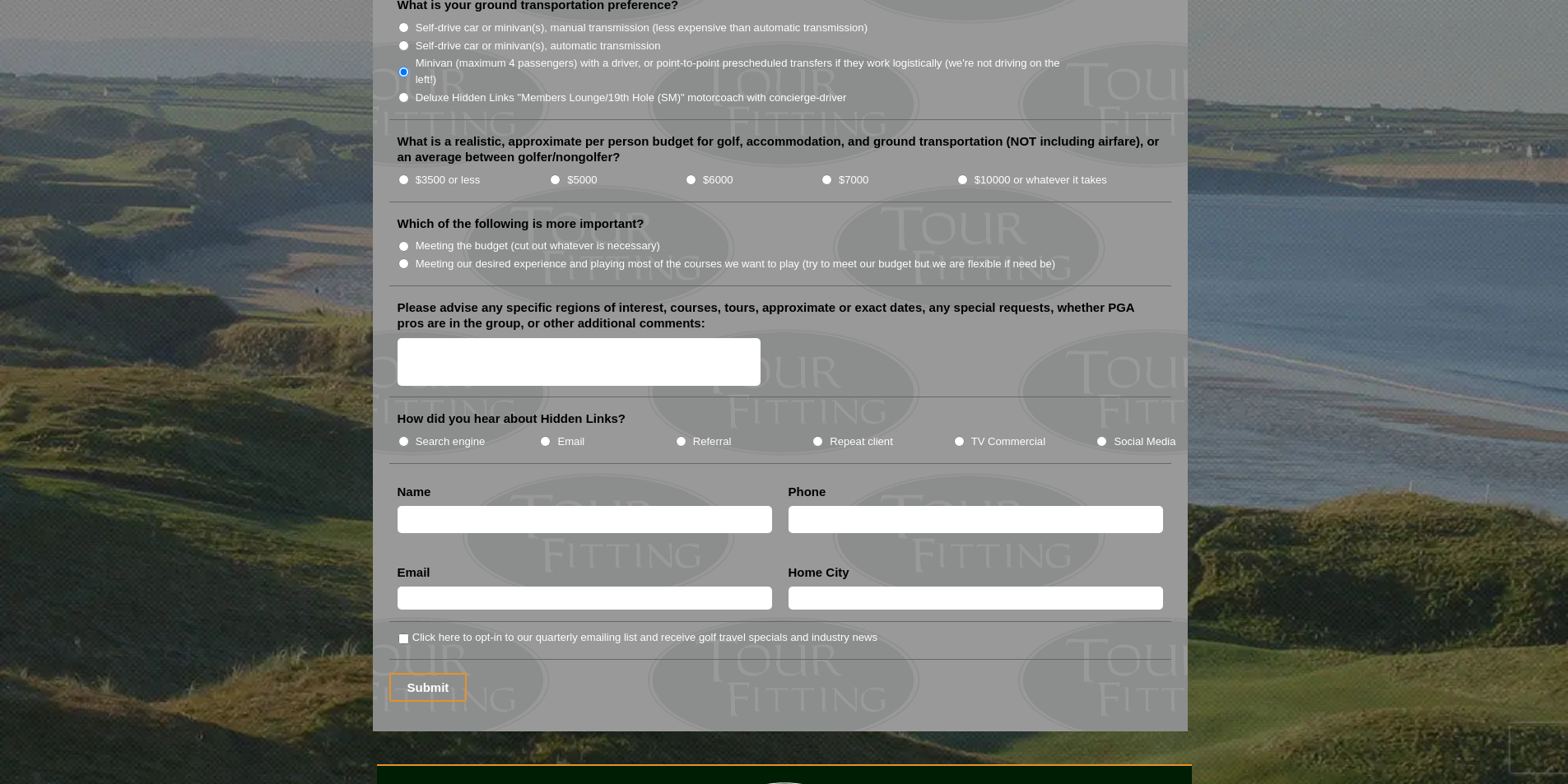
scroll to position [1809, 0]
click at [553, 174] on input "$5000" at bounding box center [555, 179] width 11 height 11
radio input "true"
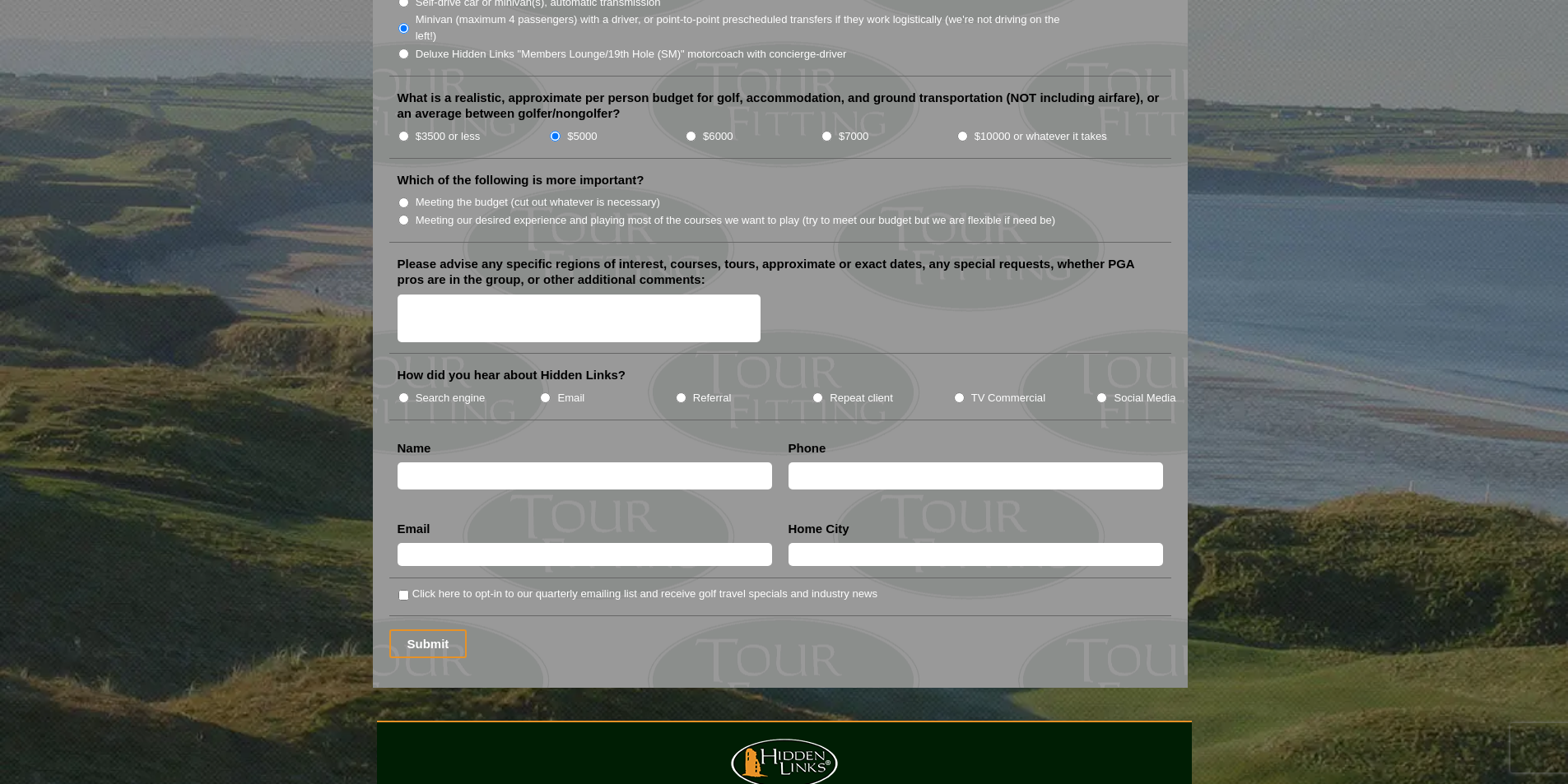
scroll to position [1891, 0]
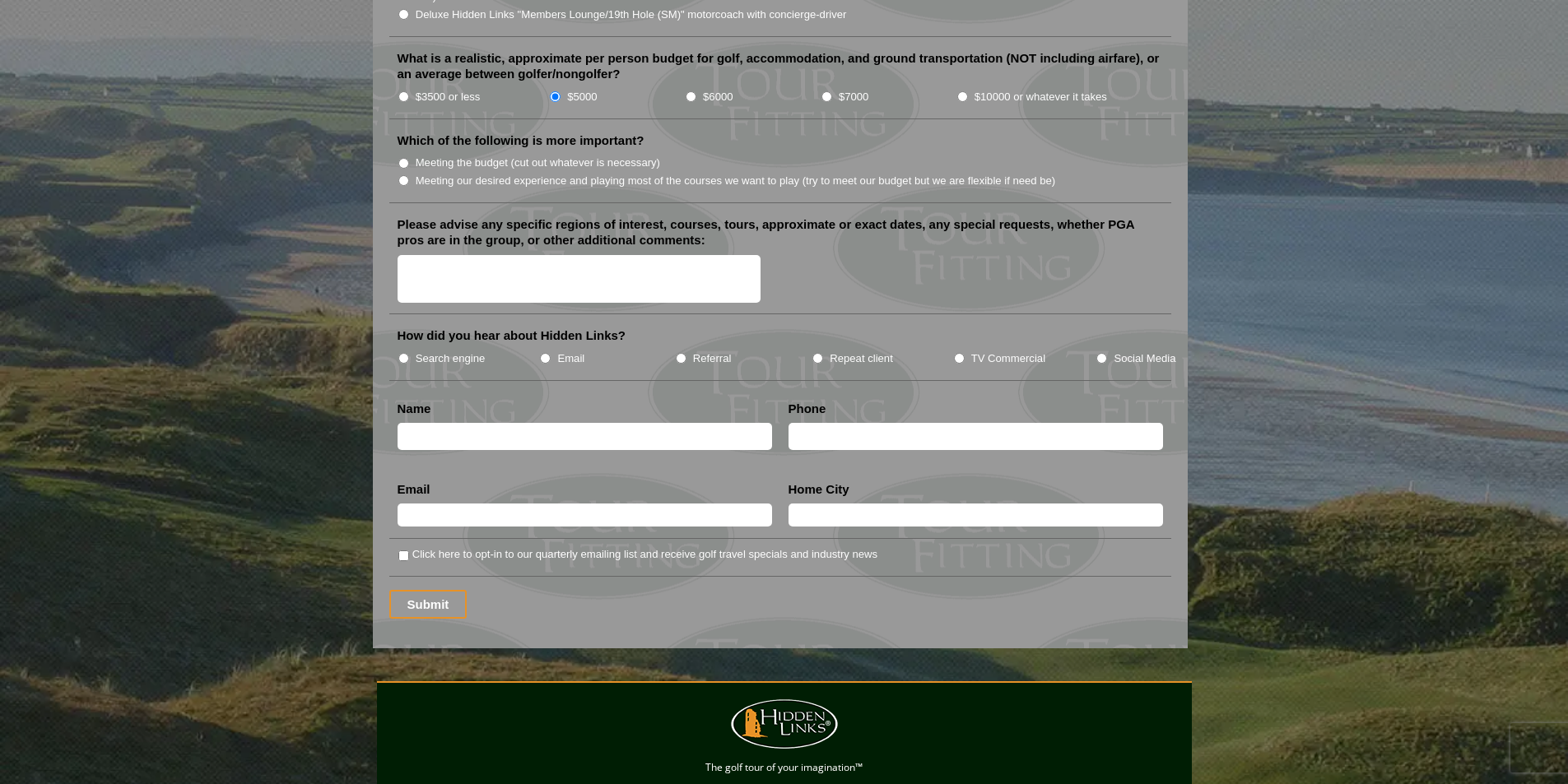
click at [415, 173] on label "Meeting our desired experience and playing most of the courses we want to play …" at bounding box center [735, 181] width 641 height 16
click at [409, 175] on input "Meeting our desired experience and playing most of the courses we want to play …" at bounding box center [403, 180] width 11 height 11
radio input "true"
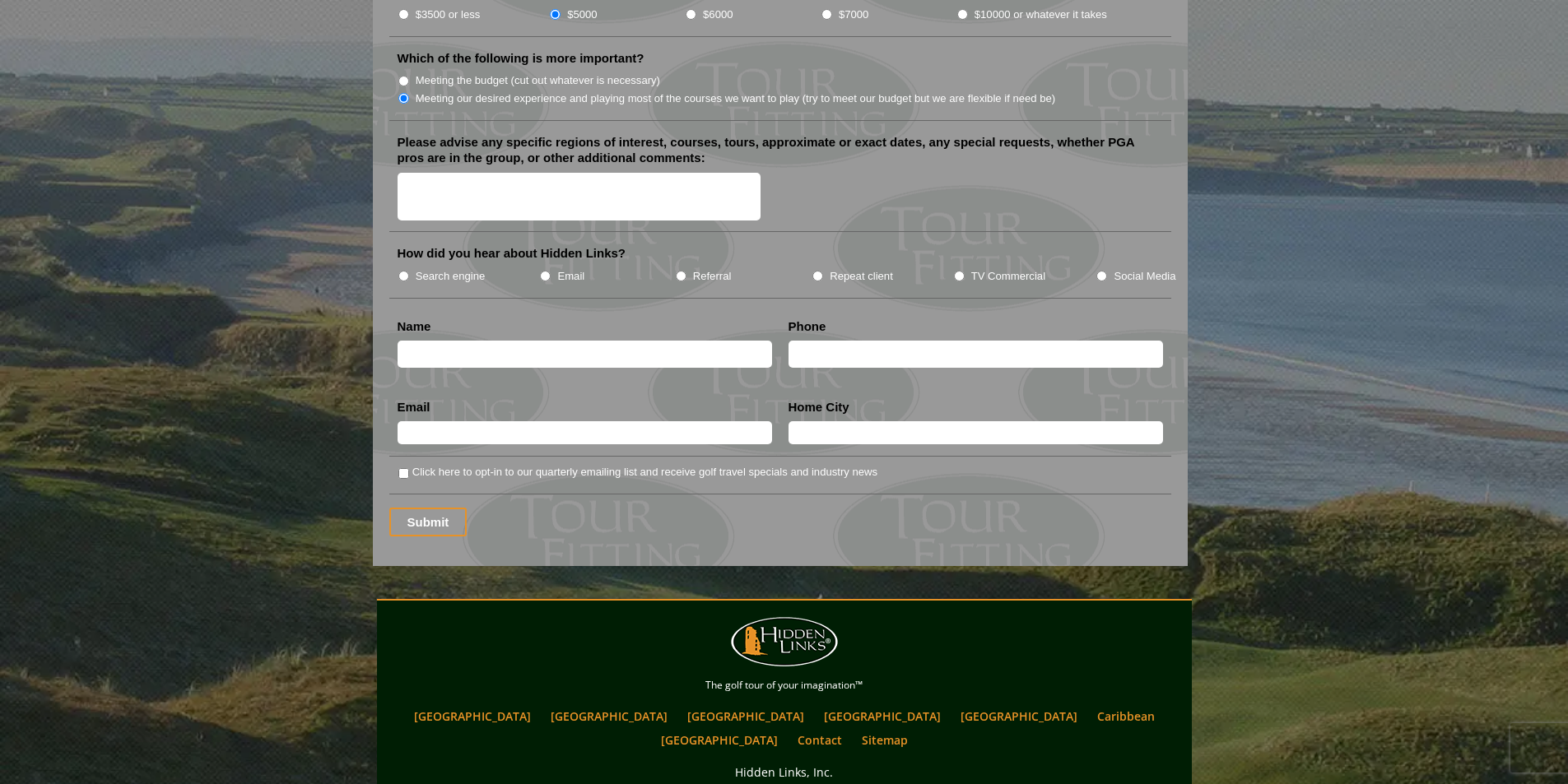
click at [420, 268] on label "Search engine" at bounding box center [450, 276] width 70 height 16
click at [409, 270] on input "Search engine" at bounding box center [403, 275] width 11 height 11
radio input "true"
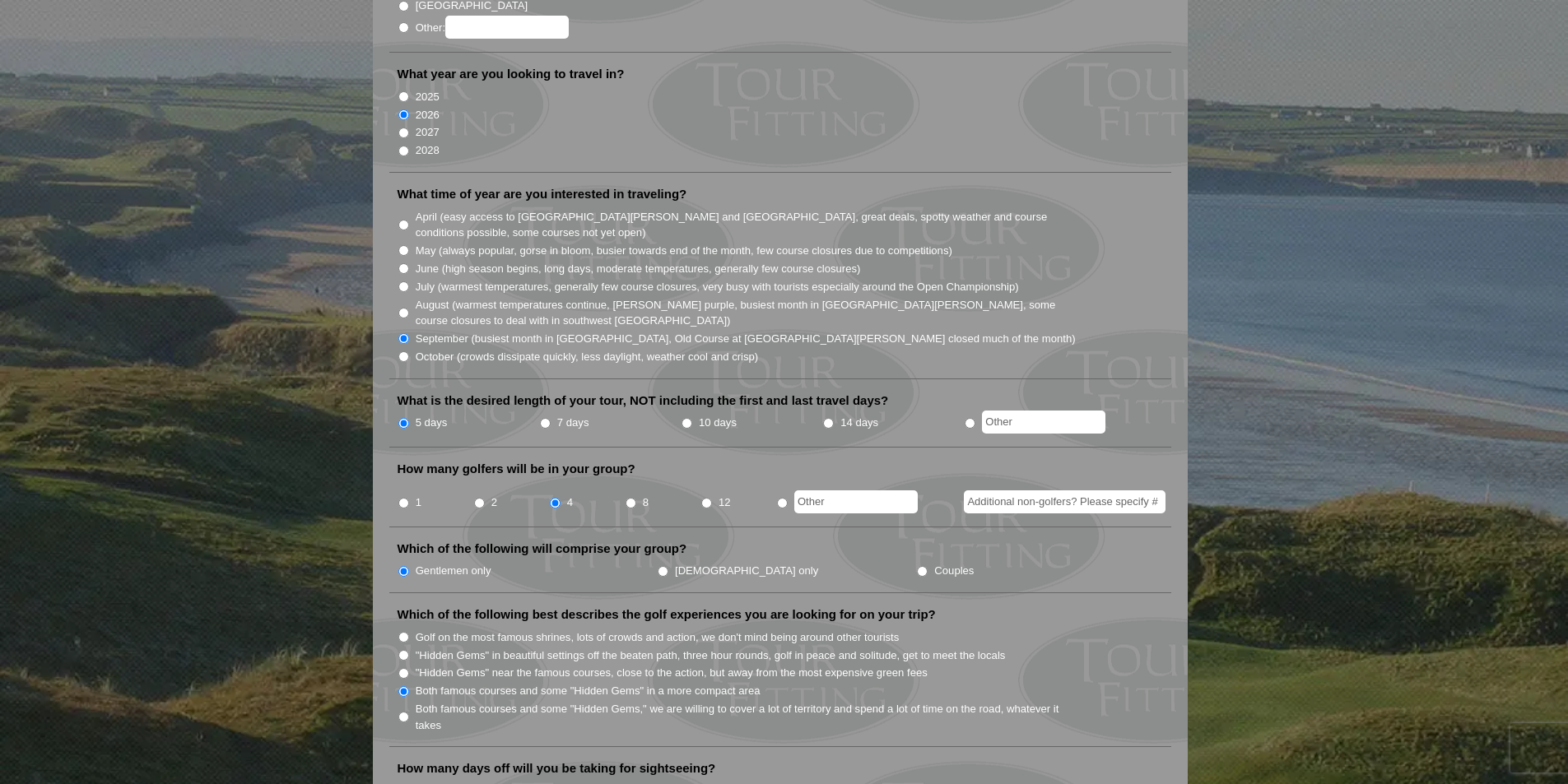
scroll to position [0, 0]
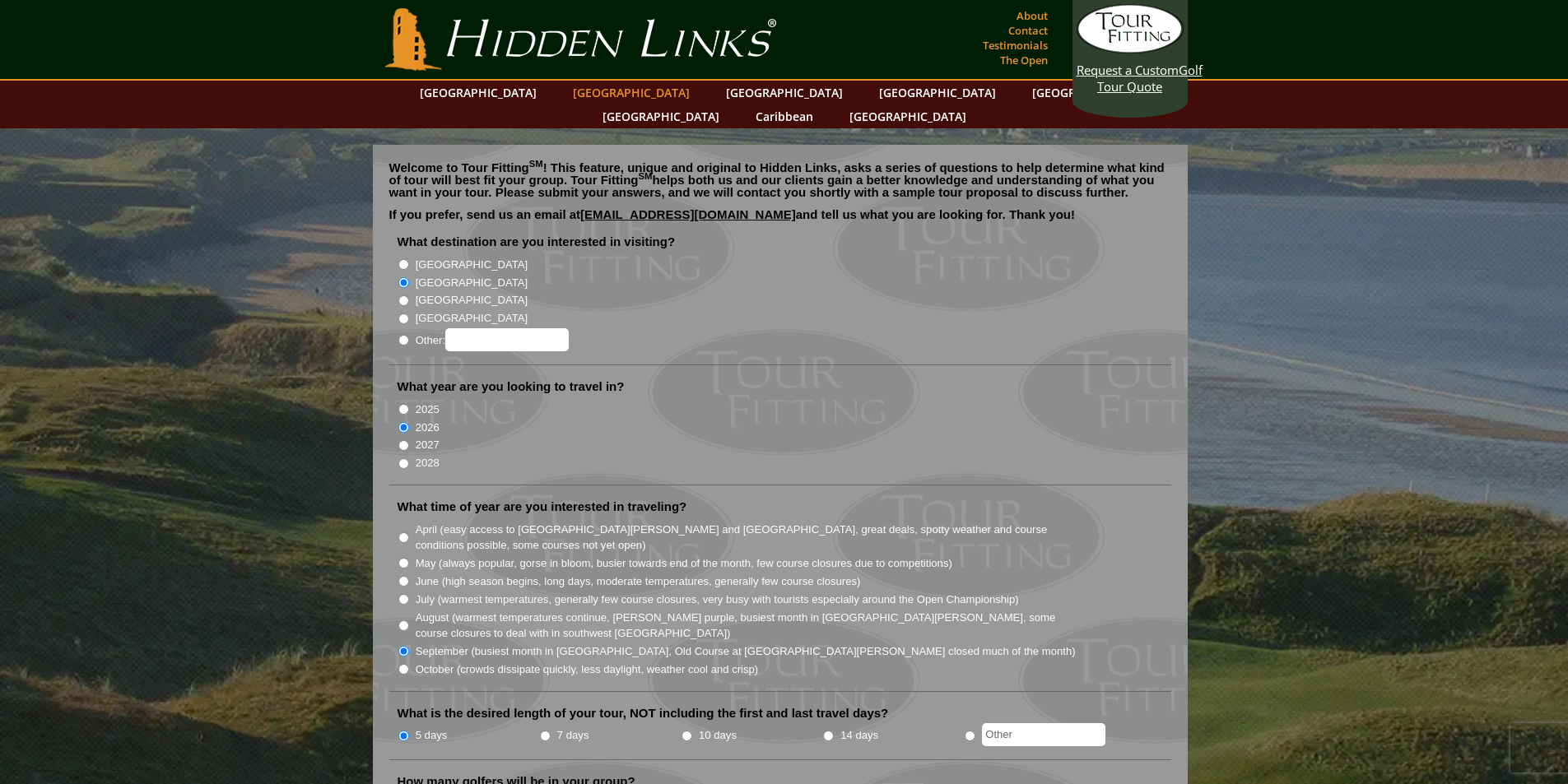
click at [593, 92] on link "[GEOGRAPHIC_DATA]" at bounding box center [631, 92] width 133 height 24
